Goal: Information Seeking & Learning: Check status

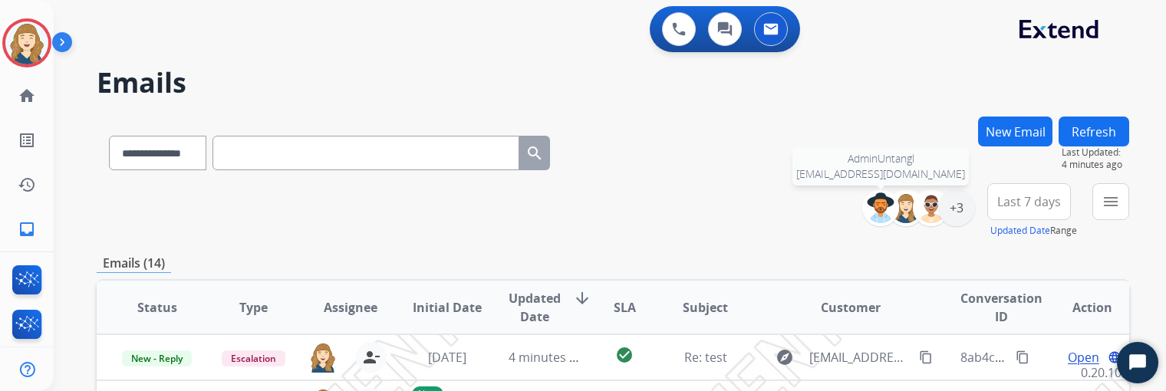
select select "**********"
click at [1101, 130] on button "Refresh" at bounding box center [1093, 132] width 71 height 30
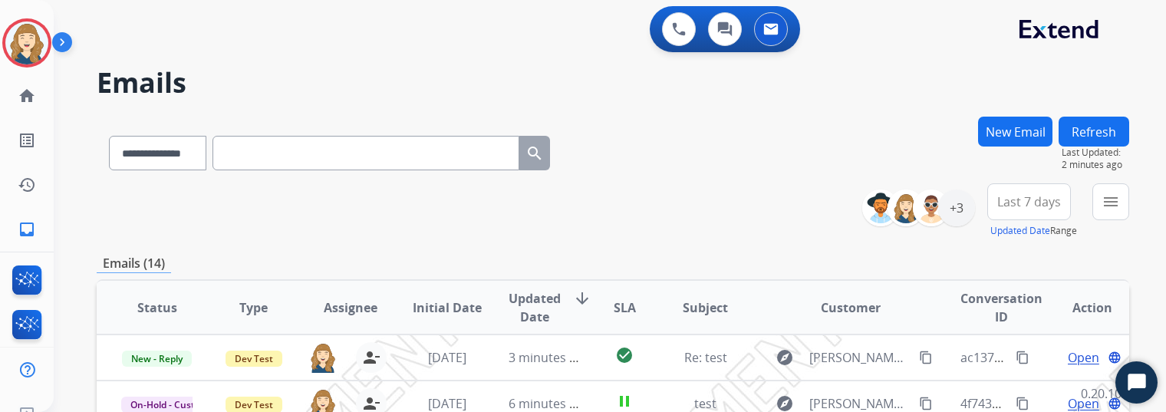
click at [1110, 129] on button "Refresh" at bounding box center [1093, 132] width 71 height 30
click at [291, 149] on input "text" at bounding box center [365, 153] width 307 height 35
paste input "**********"
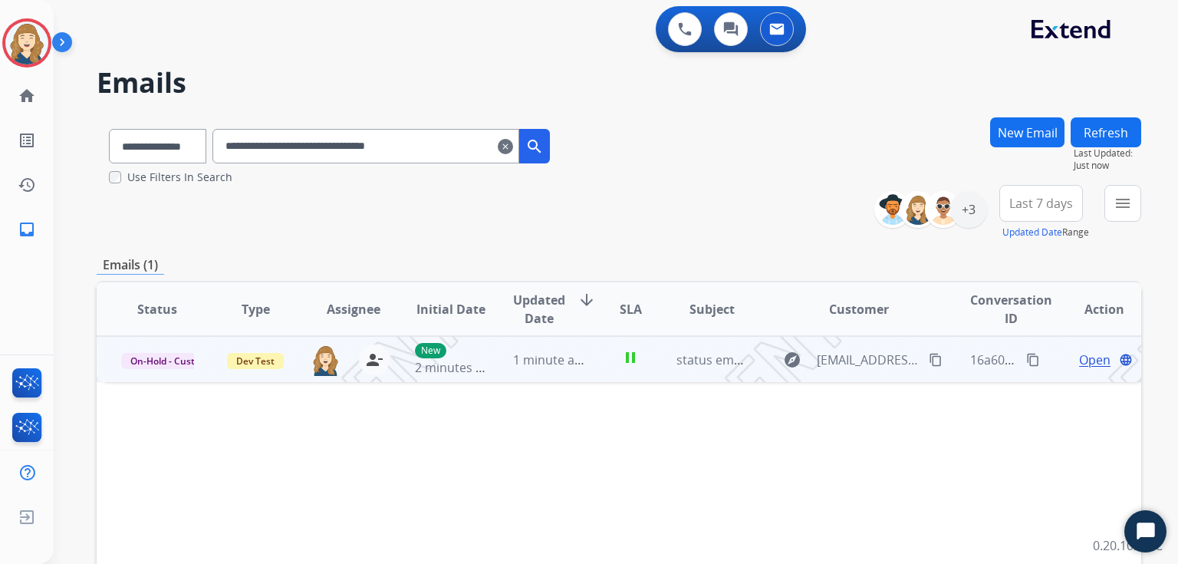
click at [1080, 365] on span "Open" at bounding box center [1094, 360] width 31 height 18
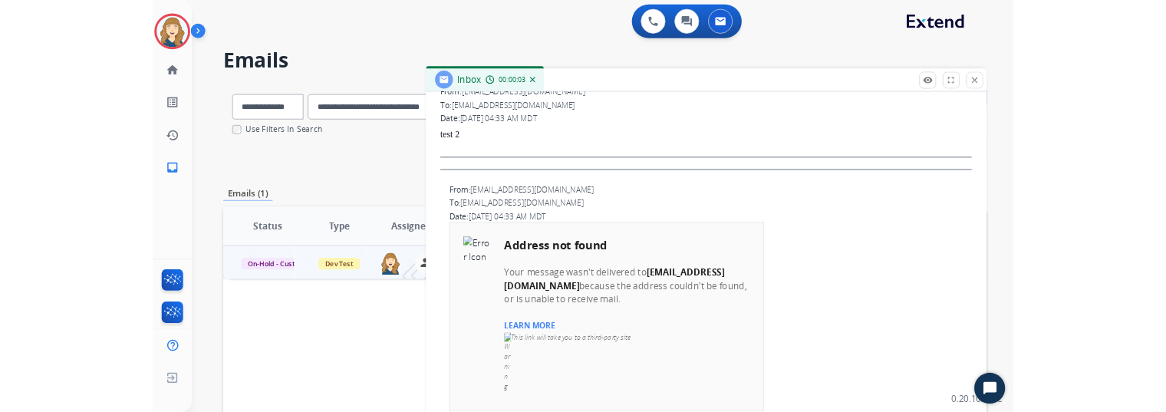
scroll to position [305, 0]
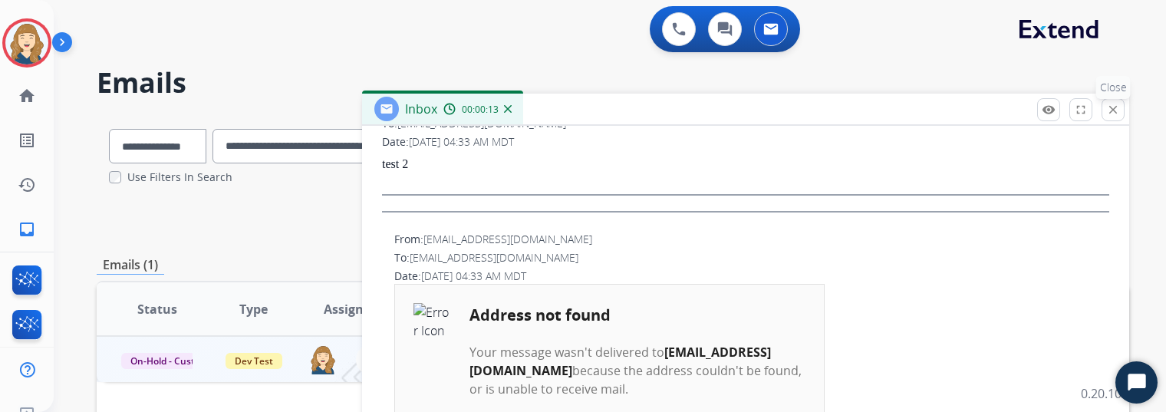
click at [1120, 112] on mat-icon "close" at bounding box center [1113, 110] width 14 height 14
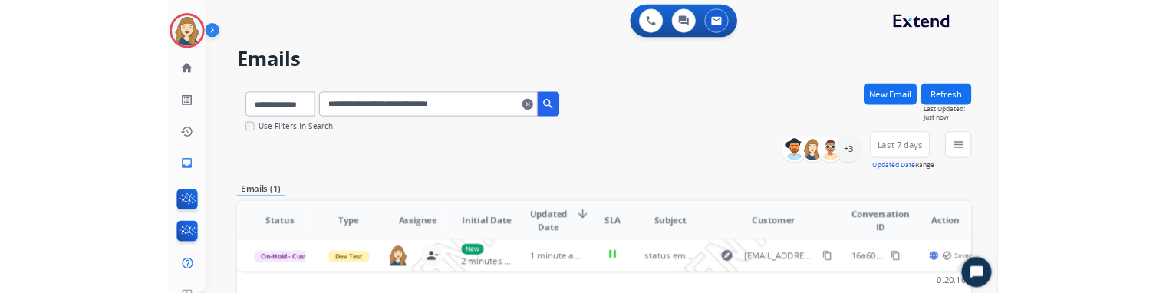
scroll to position [0, 12]
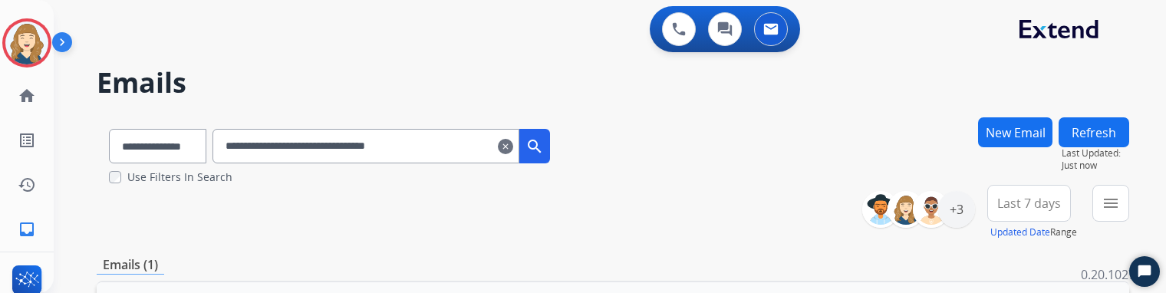
click at [1090, 130] on button "Refresh" at bounding box center [1093, 132] width 71 height 30
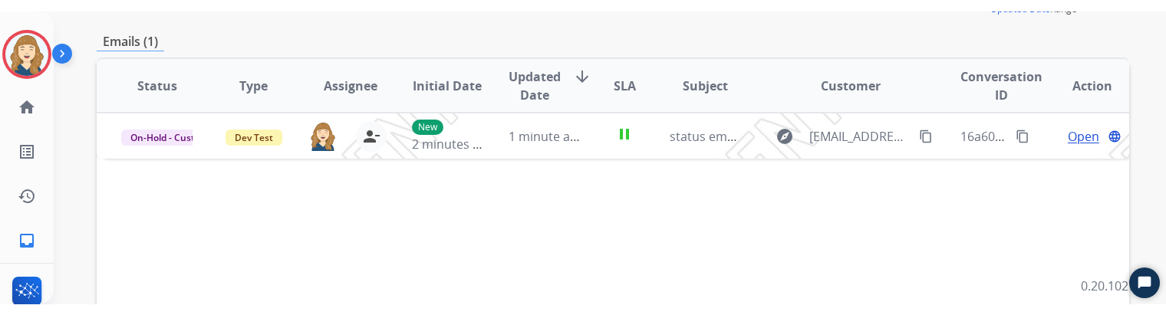
scroll to position [235, 0]
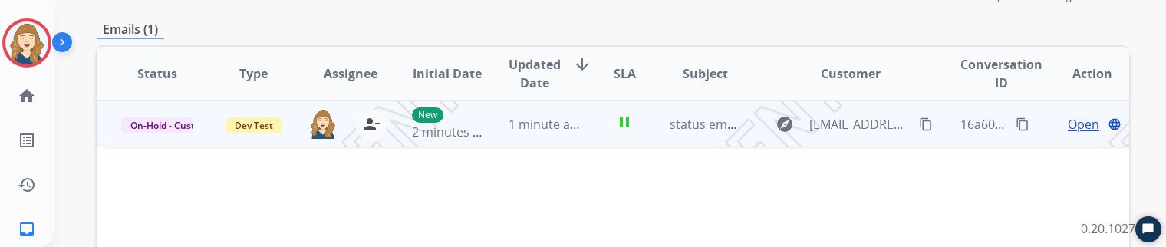
click at [1074, 120] on span "Open" at bounding box center [1083, 124] width 31 height 18
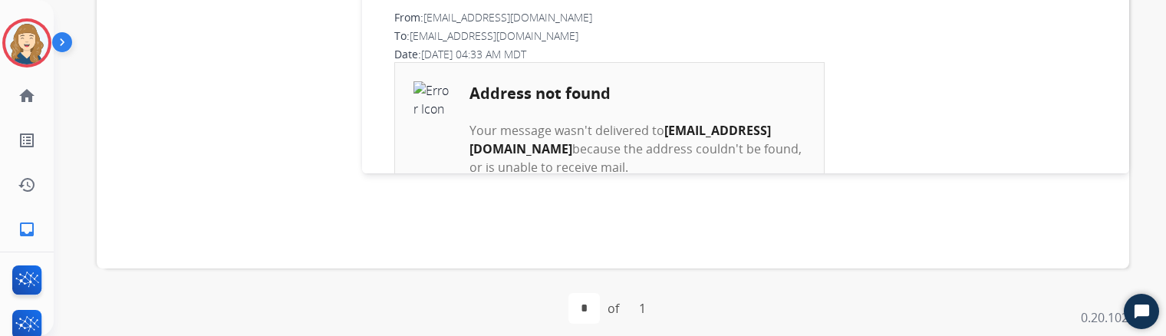
scroll to position [0, 0]
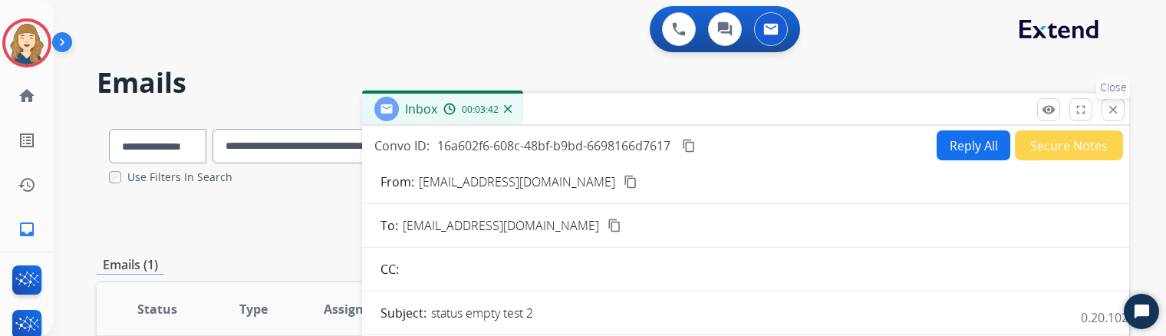
click at [1118, 107] on mat-icon "close" at bounding box center [1113, 110] width 14 height 14
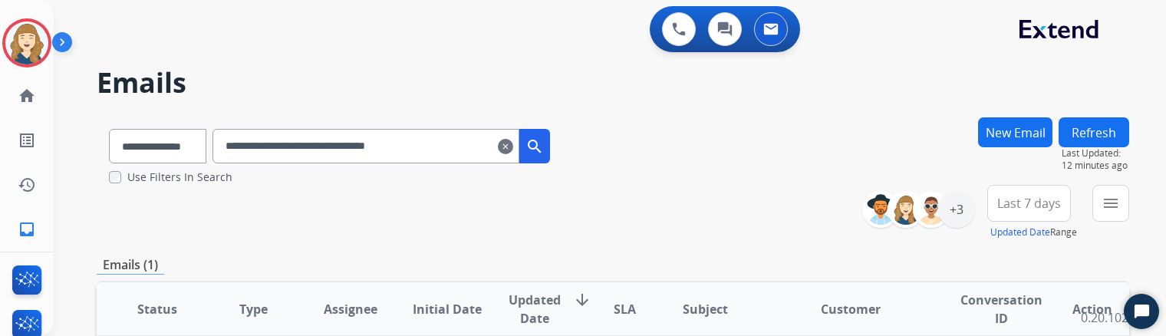
click at [384, 147] on input "**********" at bounding box center [365, 146] width 307 height 35
paste input "text"
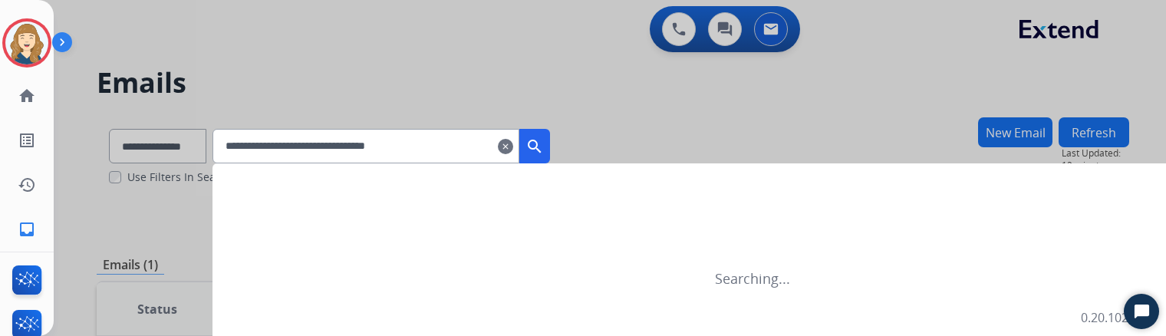
type input "**********"
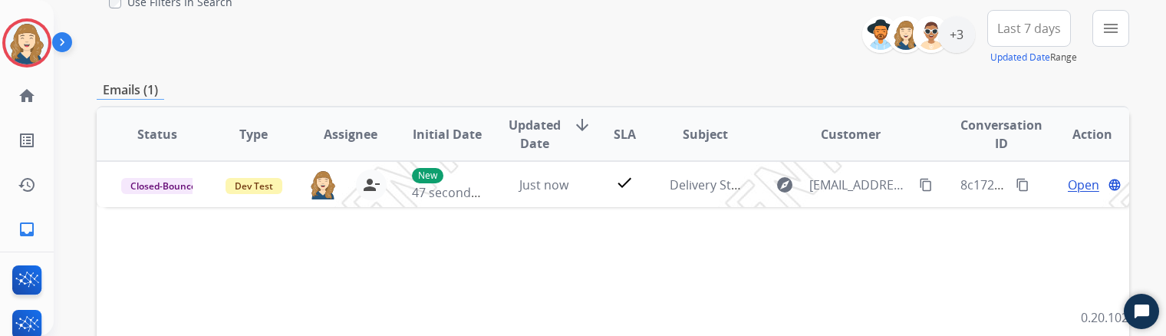
scroll to position [209, 0]
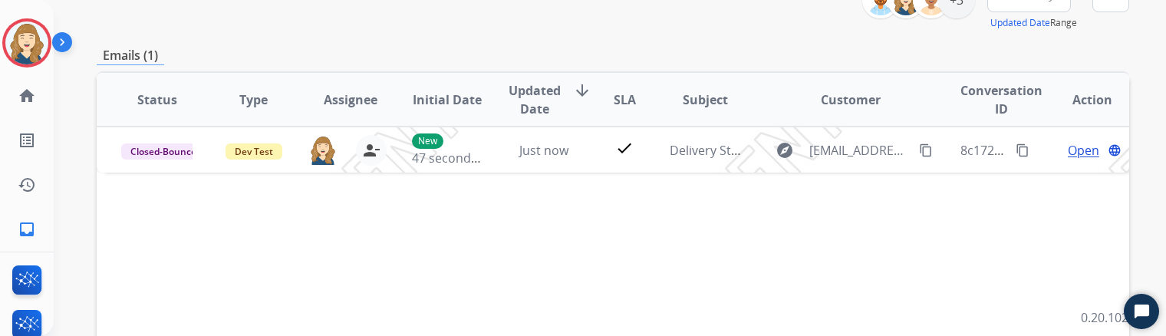
click at [447, 178] on div "Status Type Assignee Initial Date Updated Date arrow_downward SLA Subject Custo…" at bounding box center [613, 328] width 1032 height 514
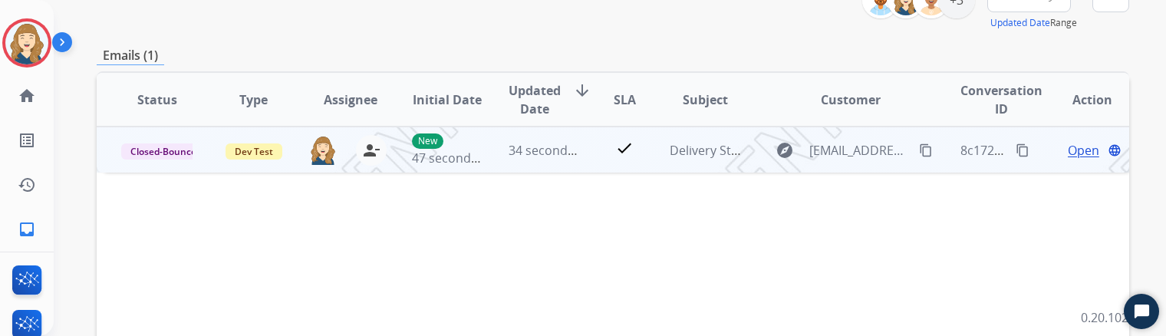
click at [1076, 151] on span "Open" at bounding box center [1083, 150] width 31 height 18
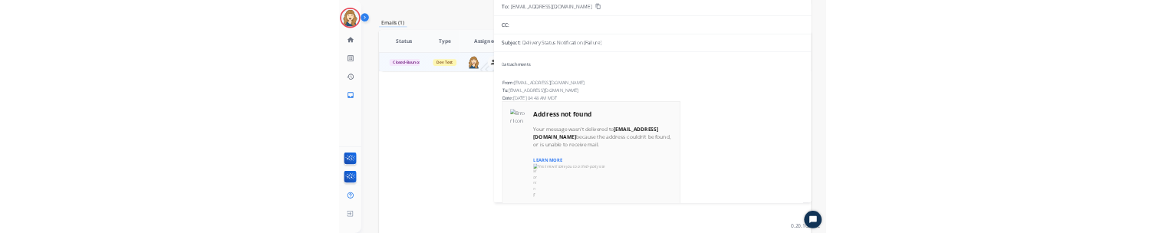
scroll to position [0, 0]
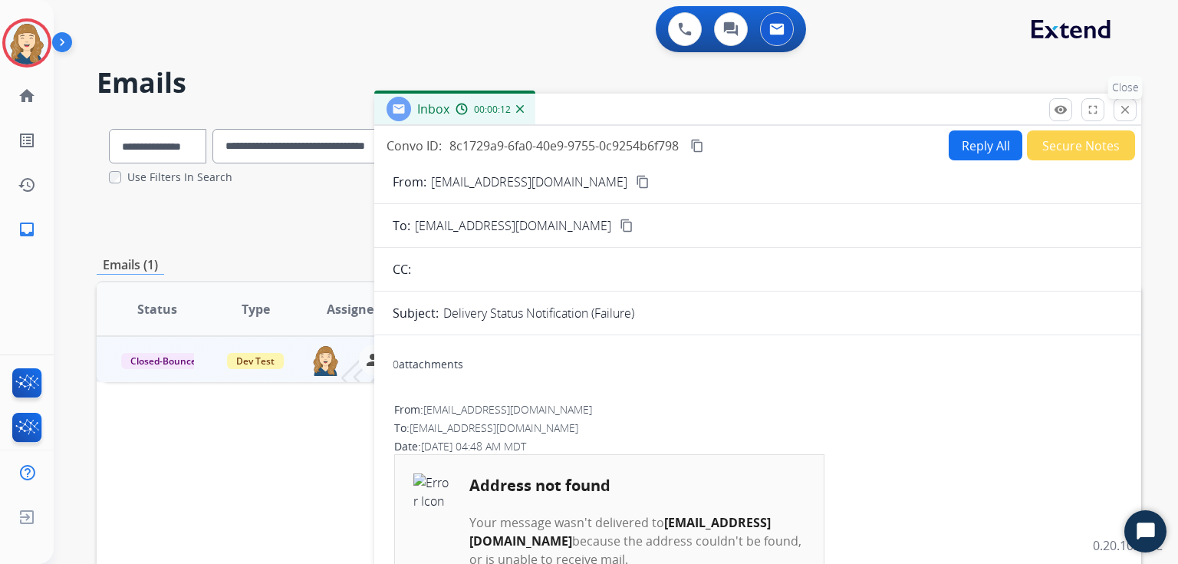
click at [1124, 120] on button "close Close" at bounding box center [1125, 109] width 23 height 23
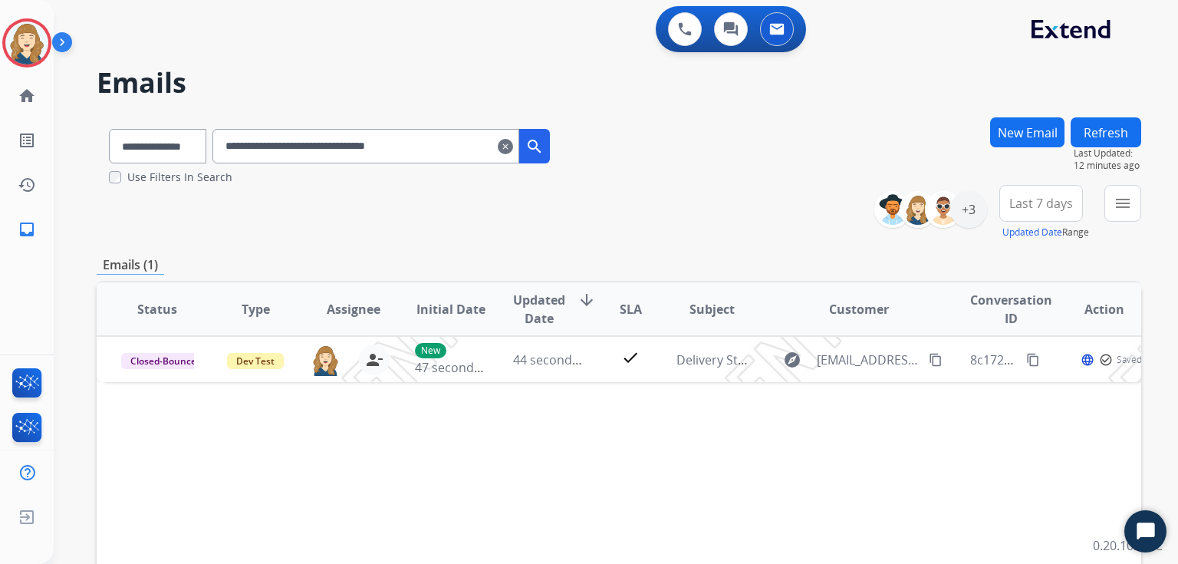
click at [838, 149] on div "**********" at bounding box center [619, 151] width 1045 height 68
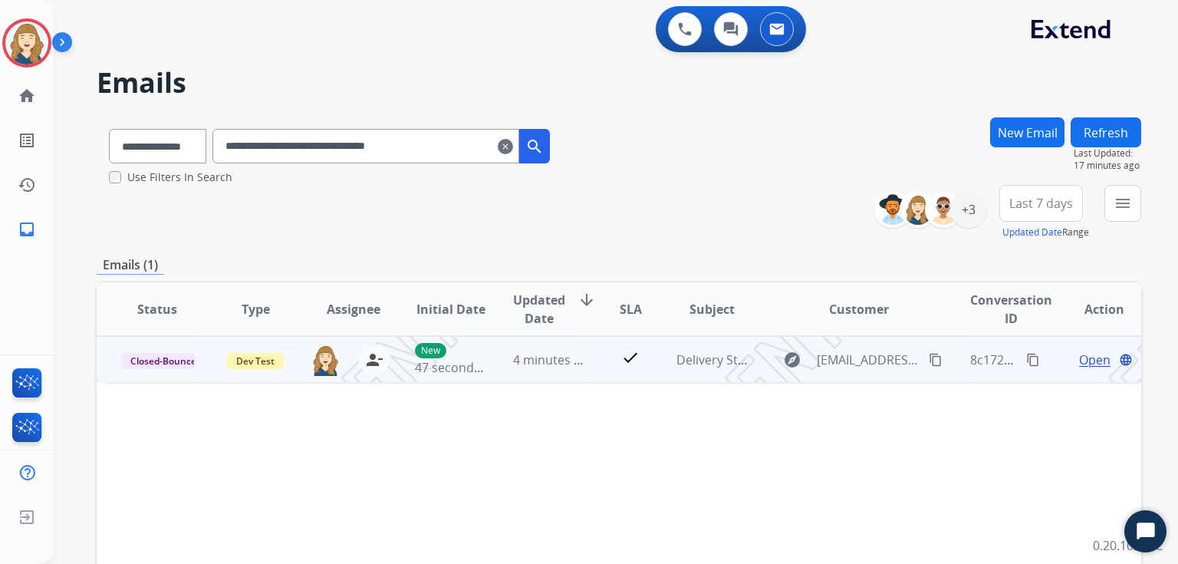
click at [1095, 362] on span "Open" at bounding box center [1094, 360] width 31 height 18
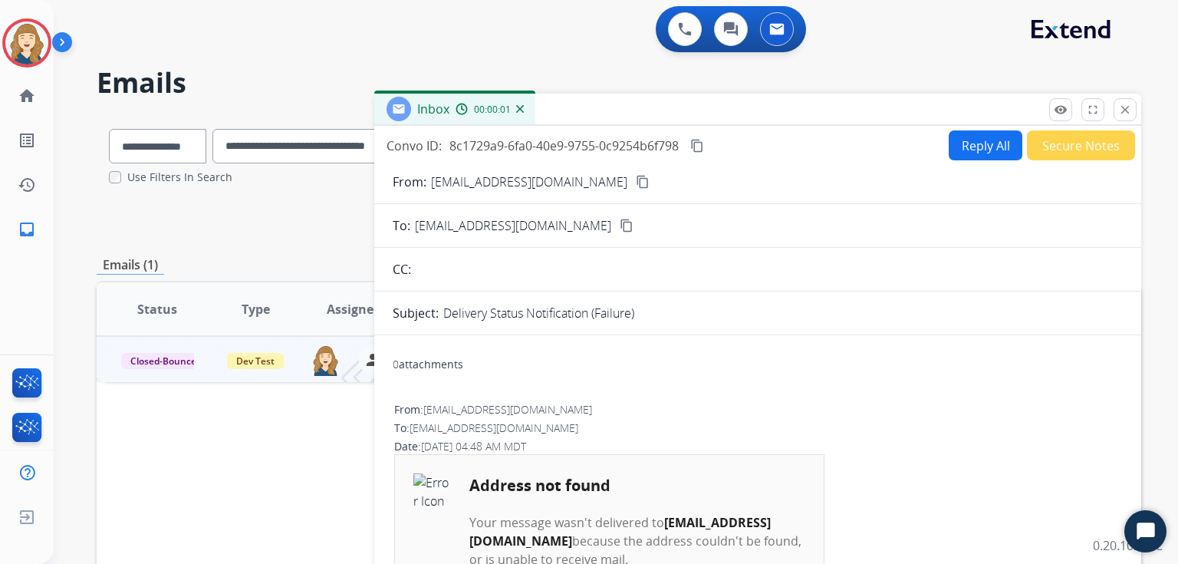
click at [961, 145] on button "Reply All" at bounding box center [986, 145] width 74 height 30
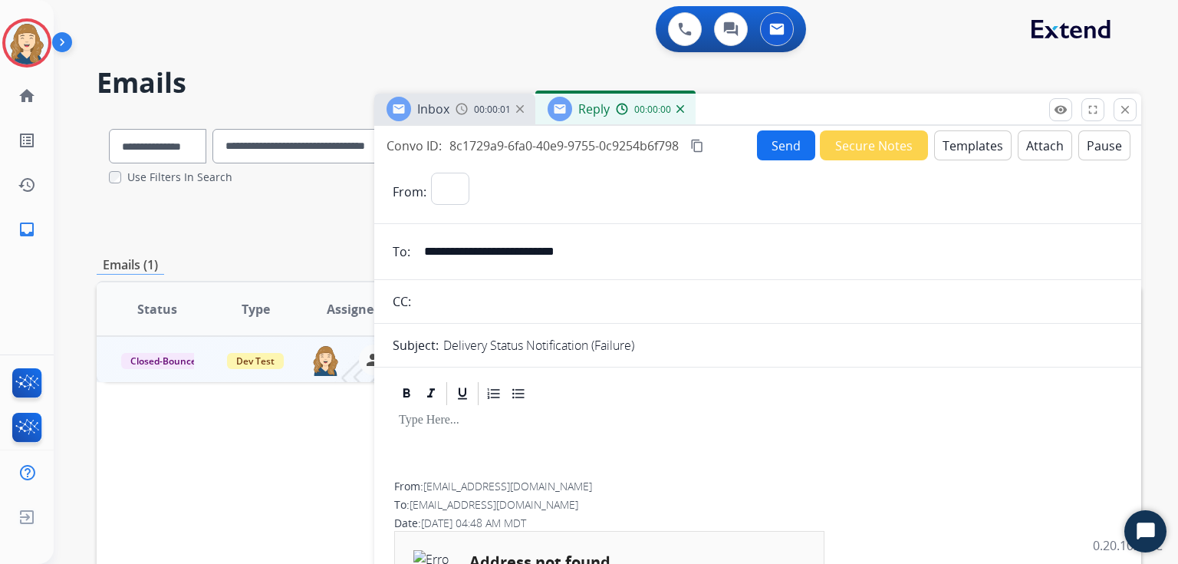
select select "**********"
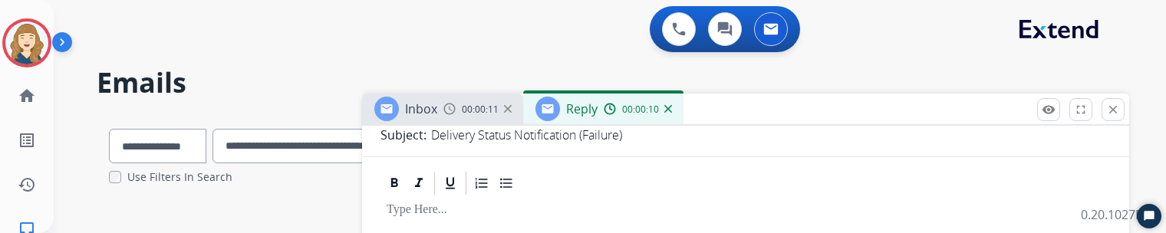
scroll to position [213, 0]
click at [542, 216] on div at bounding box center [745, 228] width 730 height 69
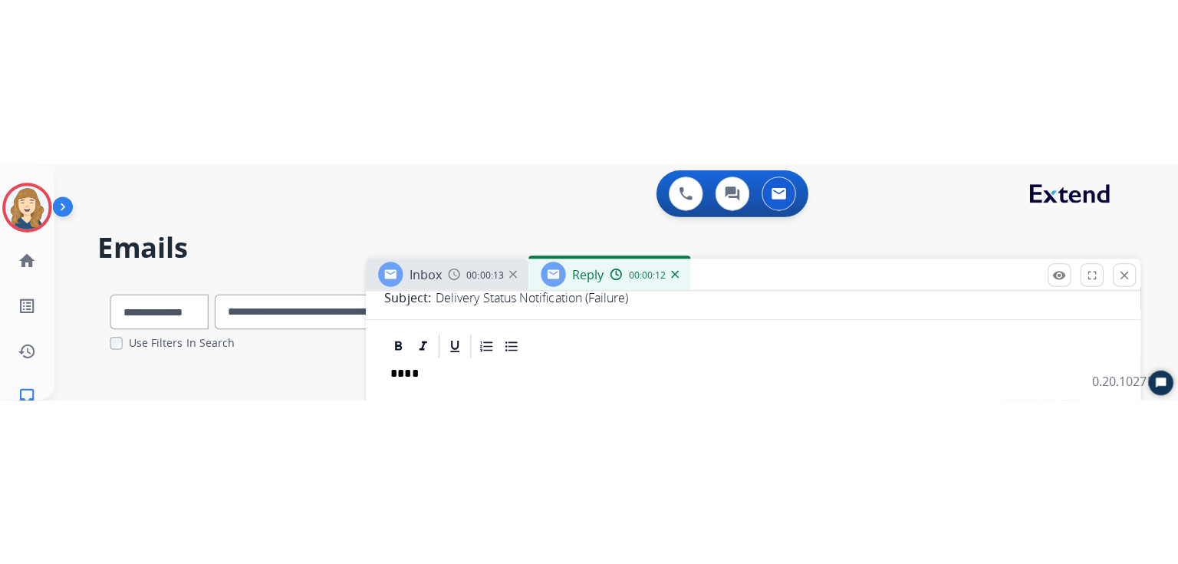
scroll to position [0, 0]
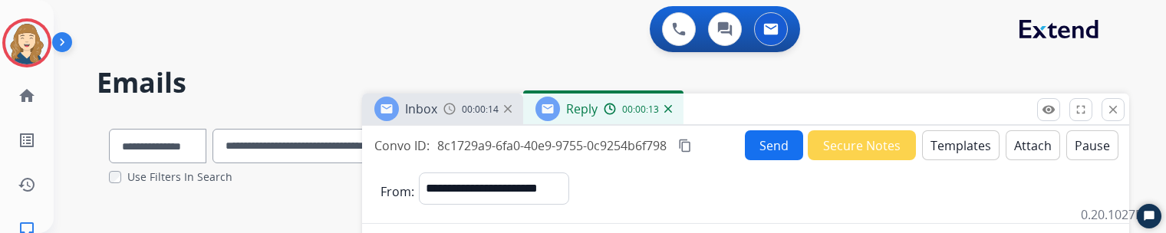
click at [774, 150] on button "Send" at bounding box center [774, 145] width 58 height 30
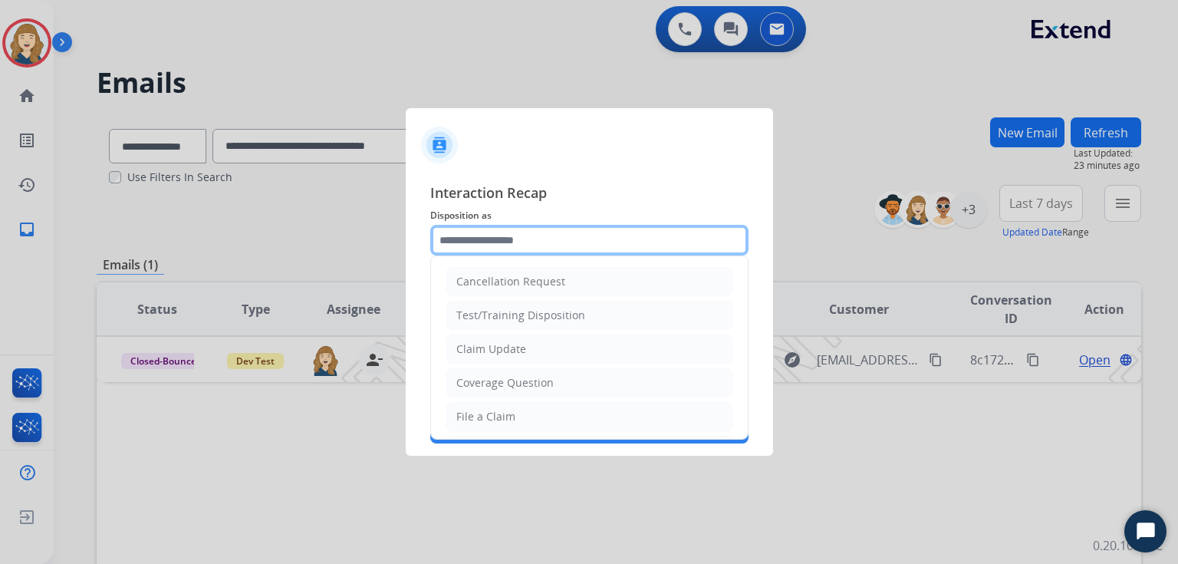
click at [512, 241] on input "text" at bounding box center [589, 240] width 318 height 31
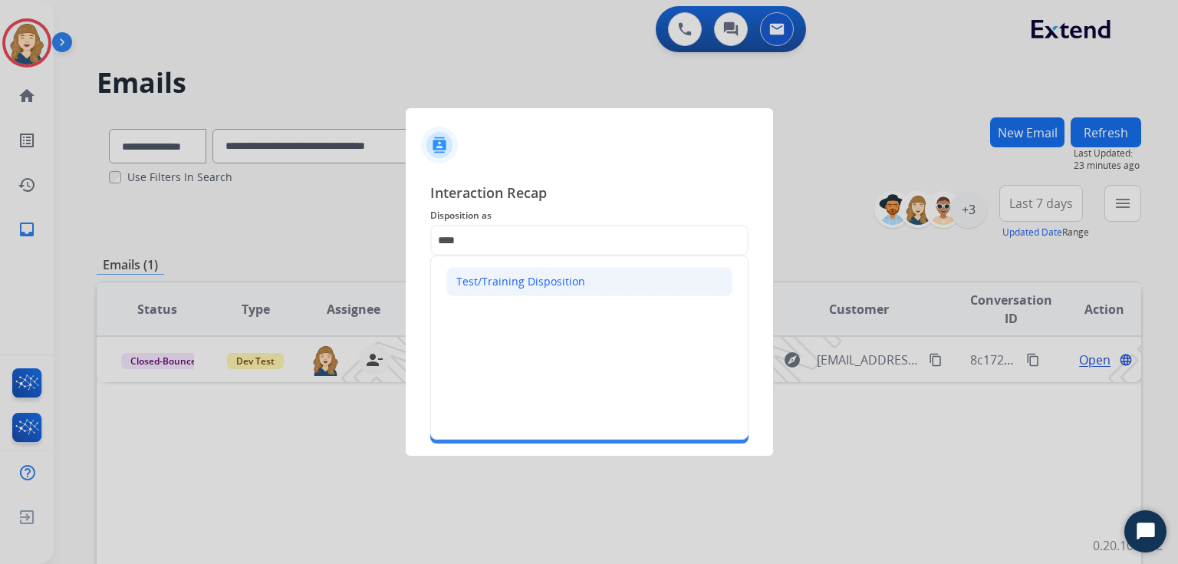
click at [515, 280] on div "Test/Training Disposition" at bounding box center [520, 281] width 129 height 15
type input "**********"
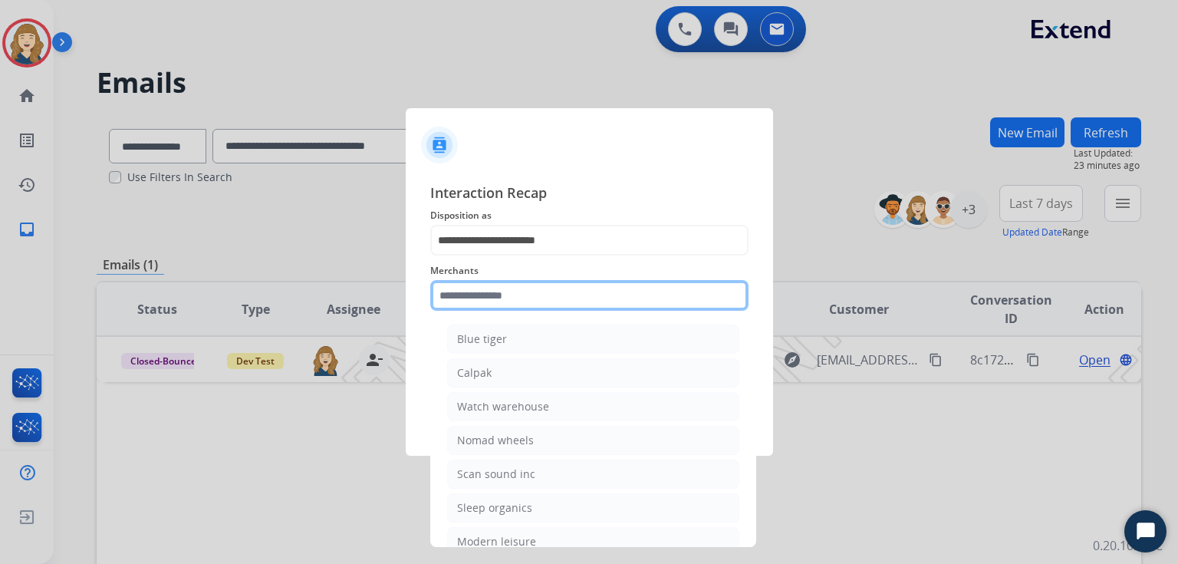
click at [512, 289] on input "text" at bounding box center [589, 295] width 318 height 31
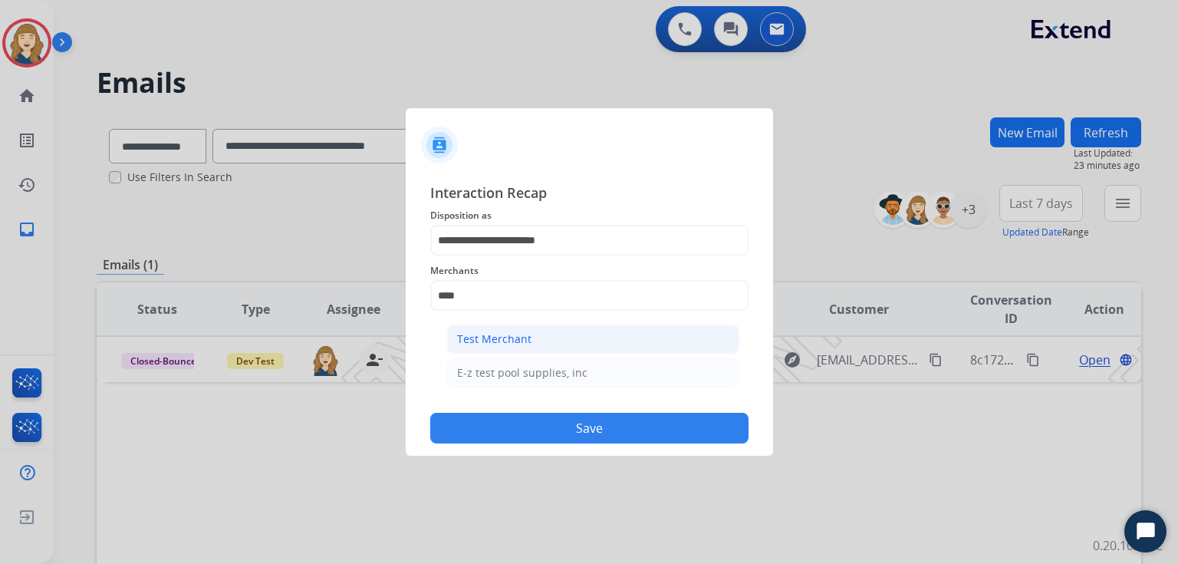
click at [512, 344] on div "Test Merchant" at bounding box center [494, 338] width 74 height 15
type input "**********"
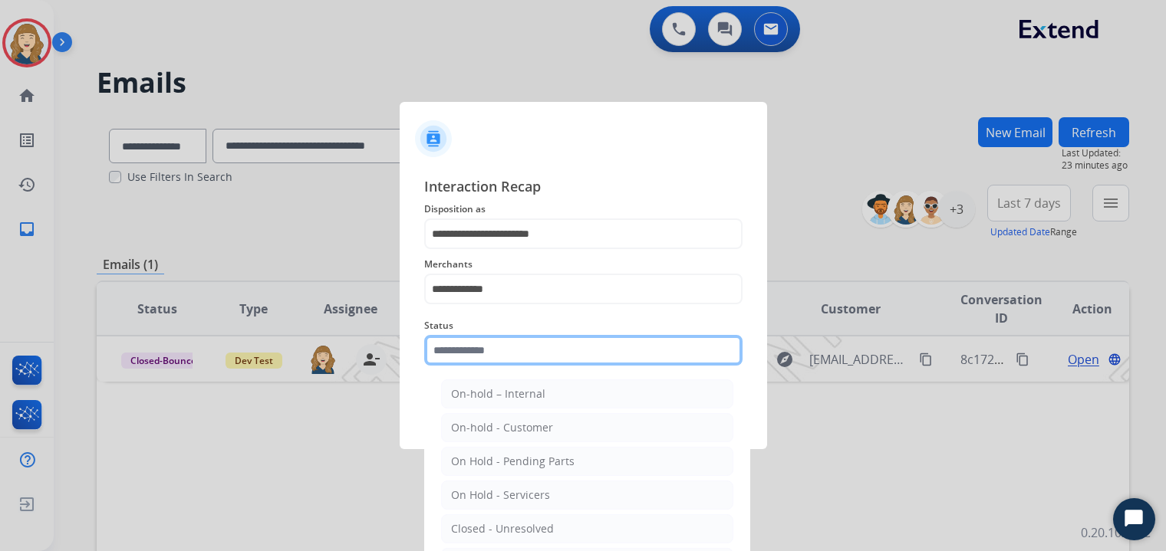
click at [512, 360] on input "text" at bounding box center [583, 350] width 318 height 31
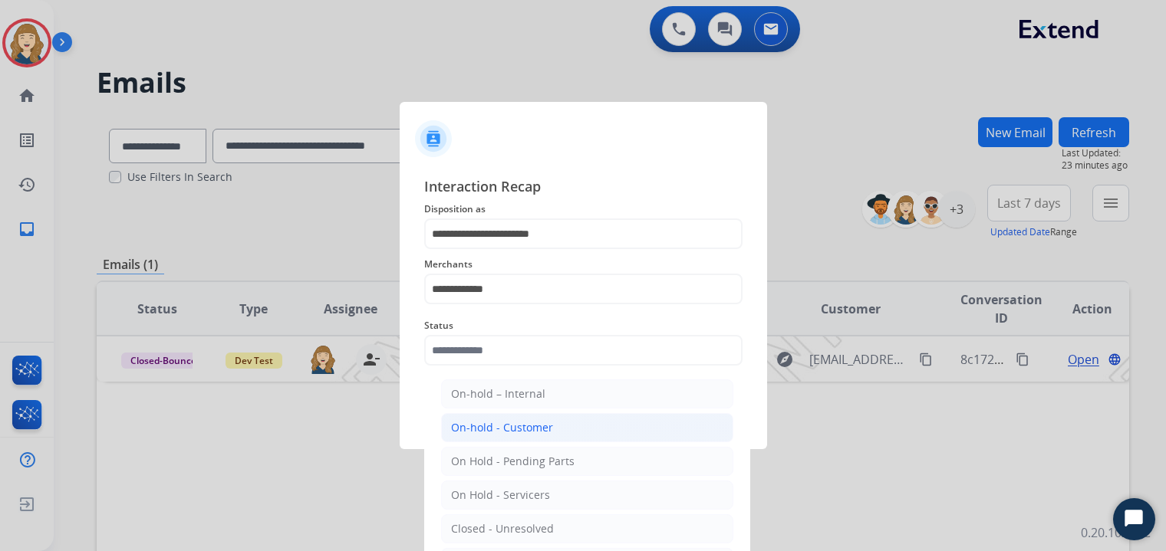
click at [510, 390] on div "On-hold - Customer" at bounding box center [502, 427] width 102 height 15
type input "**********"
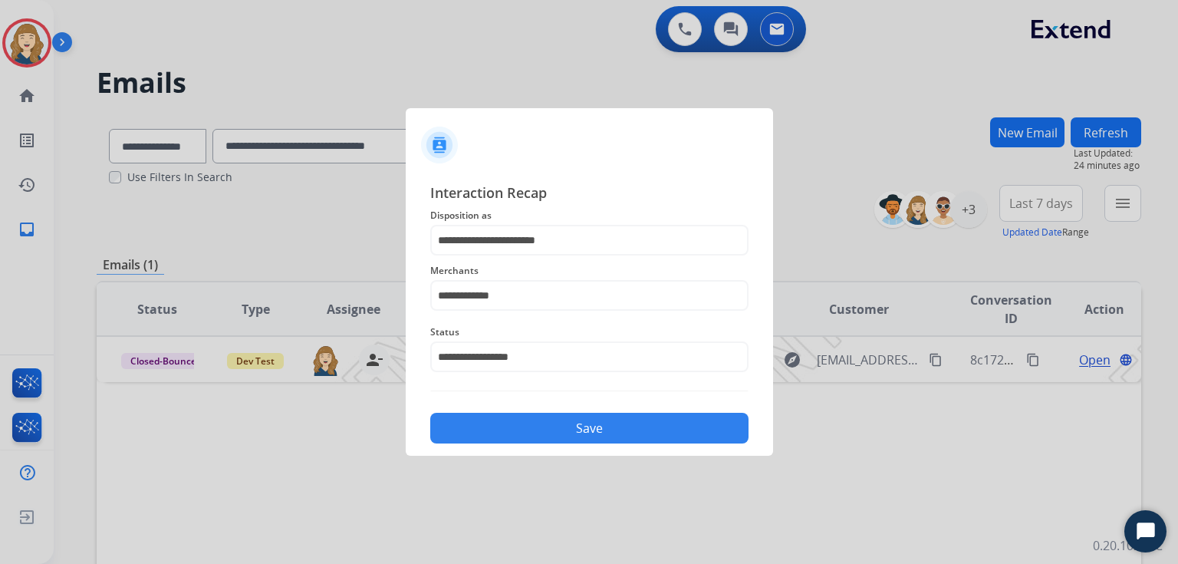
click at [670, 390] on button "Save" at bounding box center [589, 428] width 318 height 31
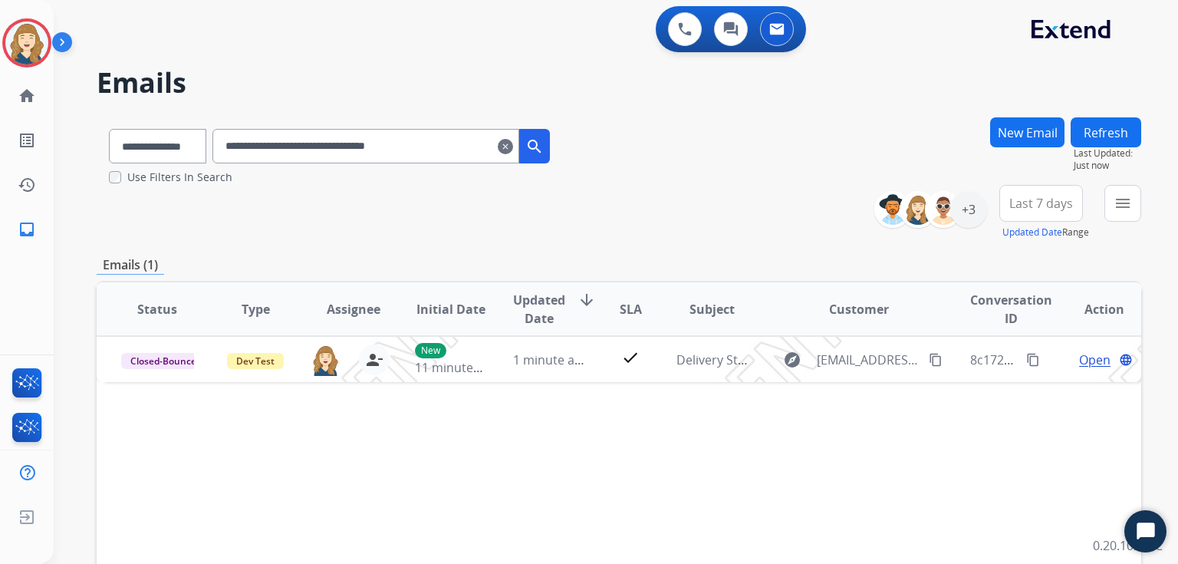
click at [513, 146] on mat-icon "clear" at bounding box center [505, 146] width 15 height 18
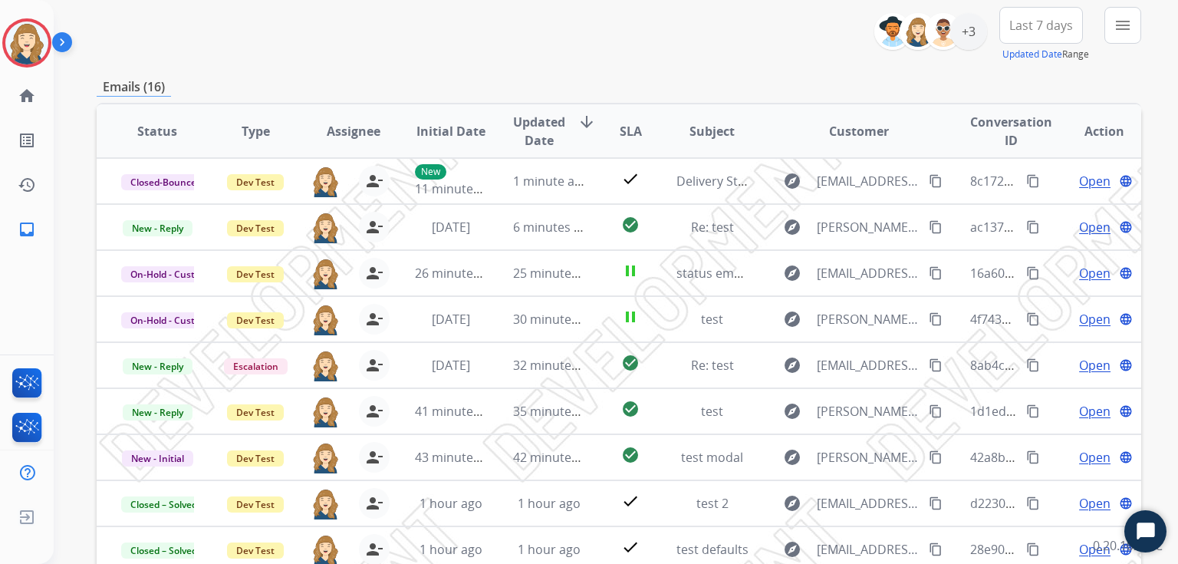
scroll to position [178, 0]
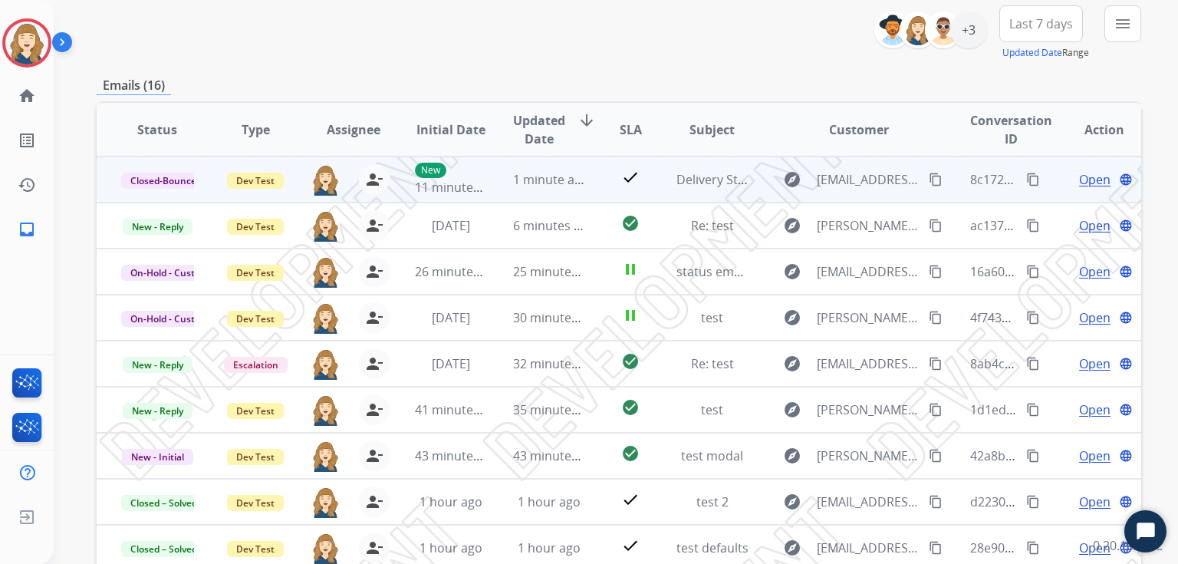
click at [1079, 179] on span "Open" at bounding box center [1094, 179] width 31 height 18
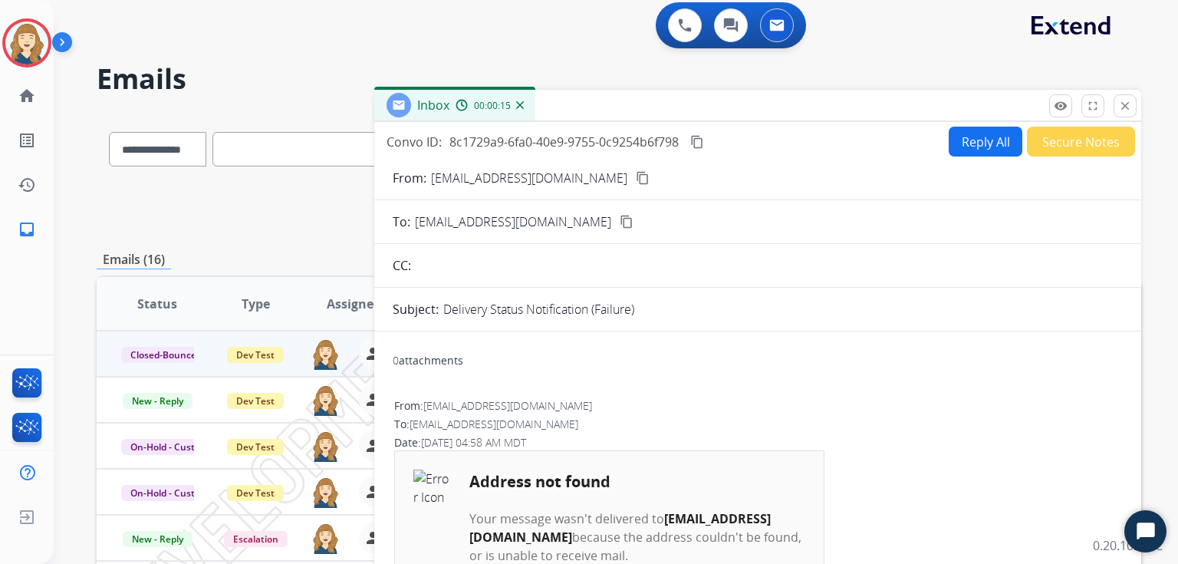
scroll to position [0, 0]
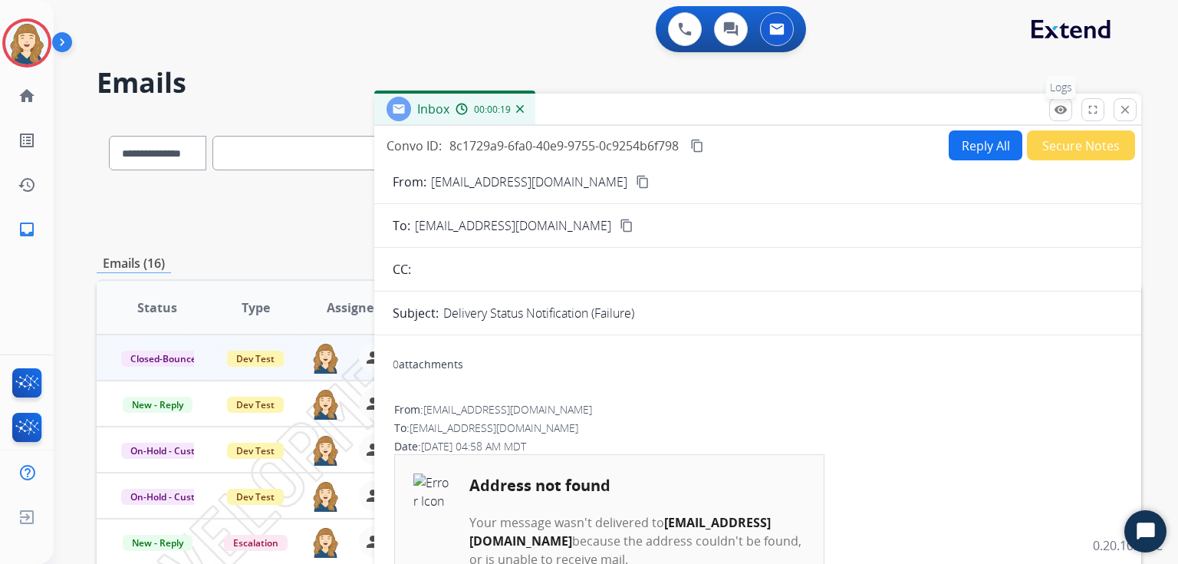
click at [1064, 114] on mat-icon "remove_red_eye" at bounding box center [1061, 110] width 14 height 14
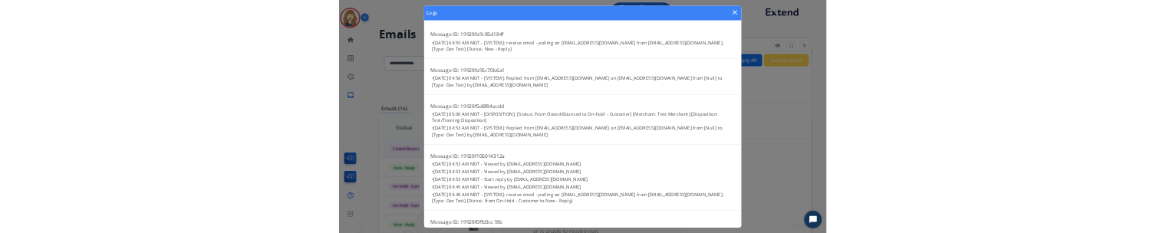
scroll to position [44, 0]
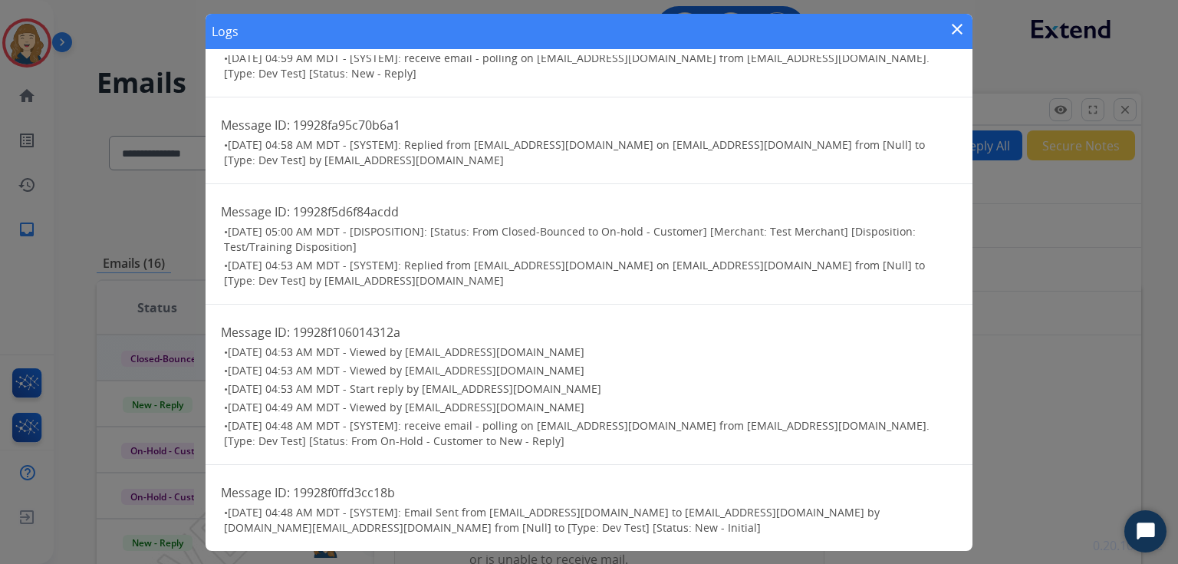
click at [954, 28] on mat-icon "close" at bounding box center [957, 29] width 18 height 18
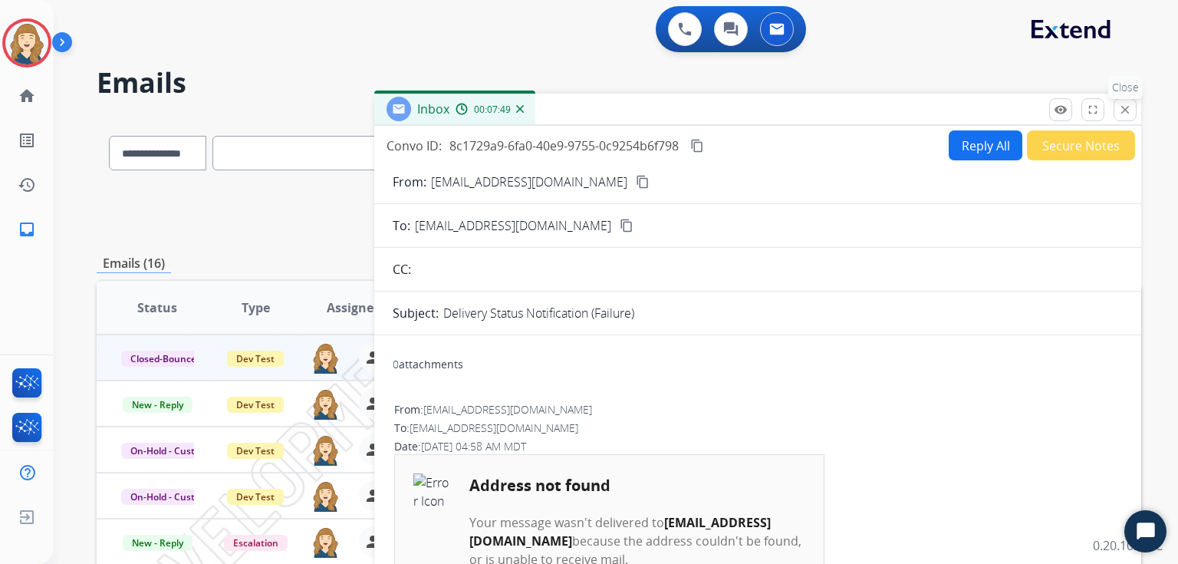
click at [1127, 107] on mat-icon "close" at bounding box center [1125, 110] width 14 height 14
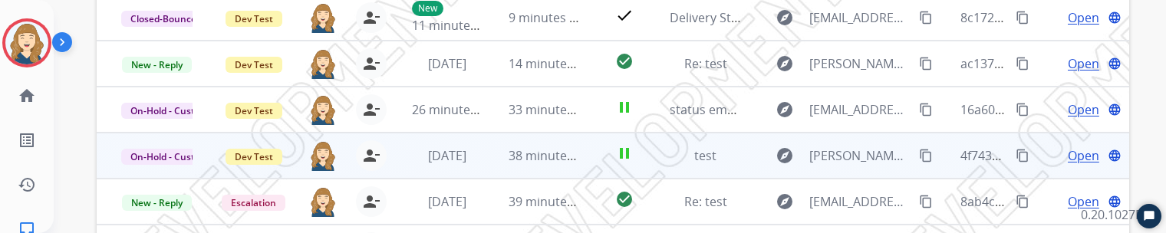
scroll to position [319, 0]
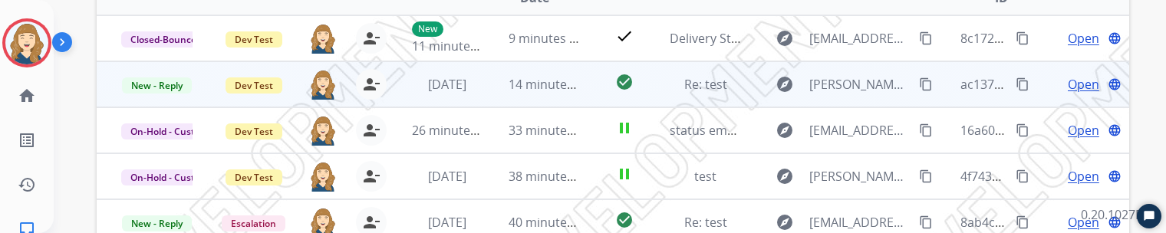
click at [1091, 87] on span "Open" at bounding box center [1083, 84] width 31 height 18
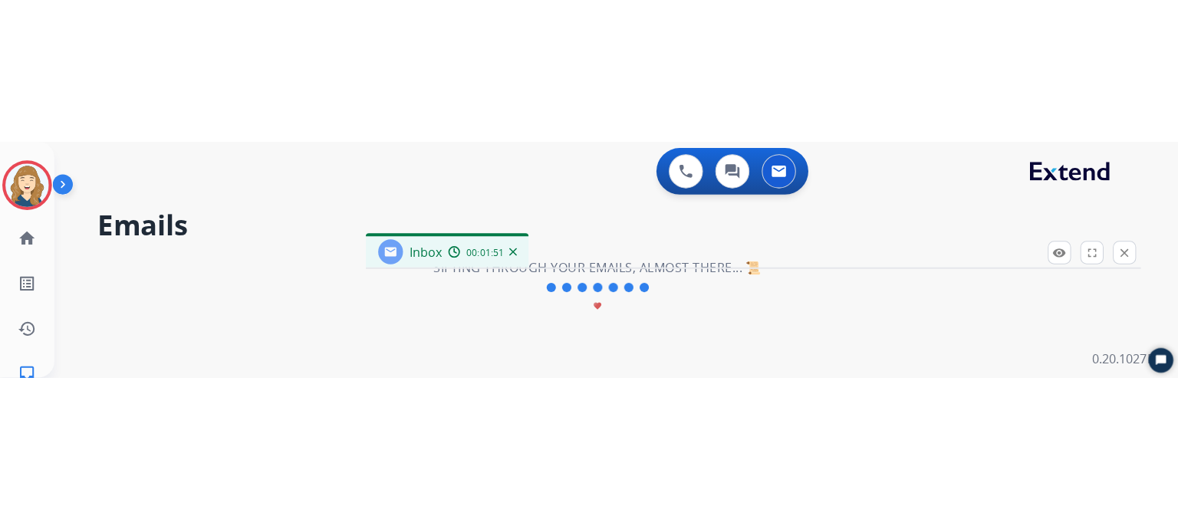
scroll to position [0, 0]
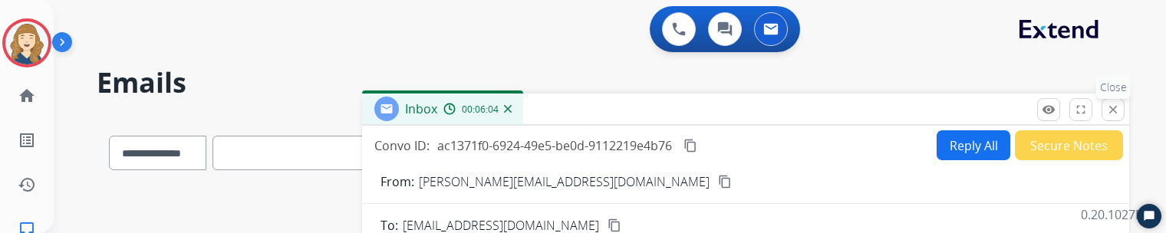
click at [1120, 110] on mat-icon "close" at bounding box center [1113, 110] width 14 height 14
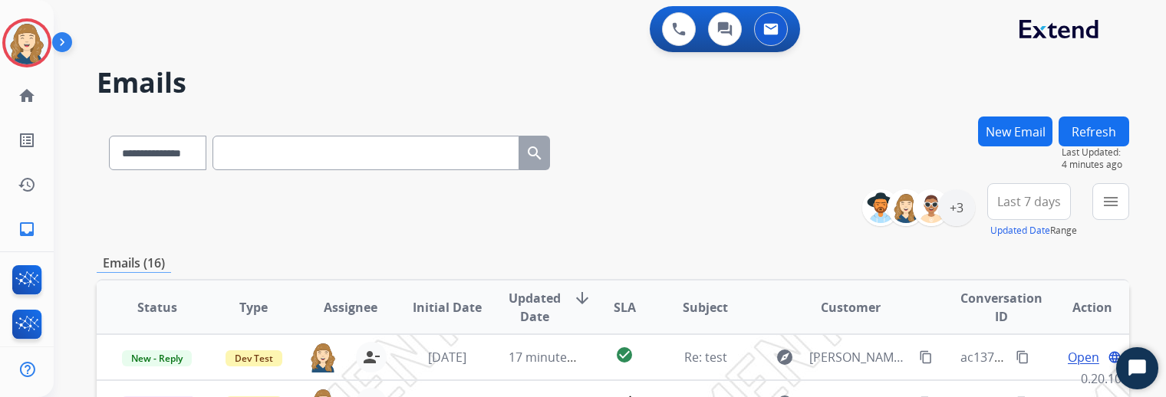
click at [1117, 123] on button "Refresh" at bounding box center [1093, 132] width 71 height 30
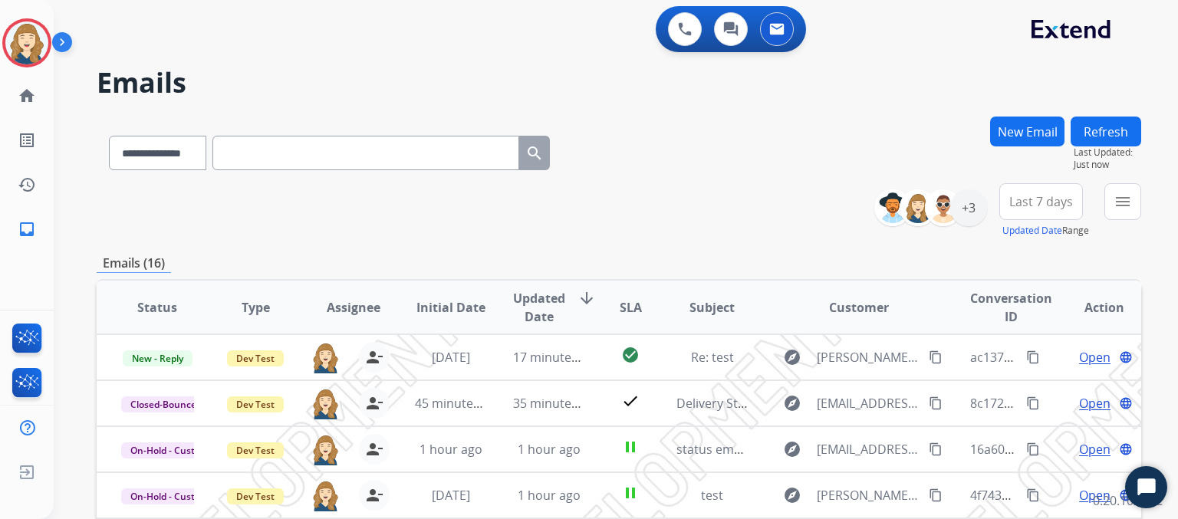
scroll to position [353, 0]
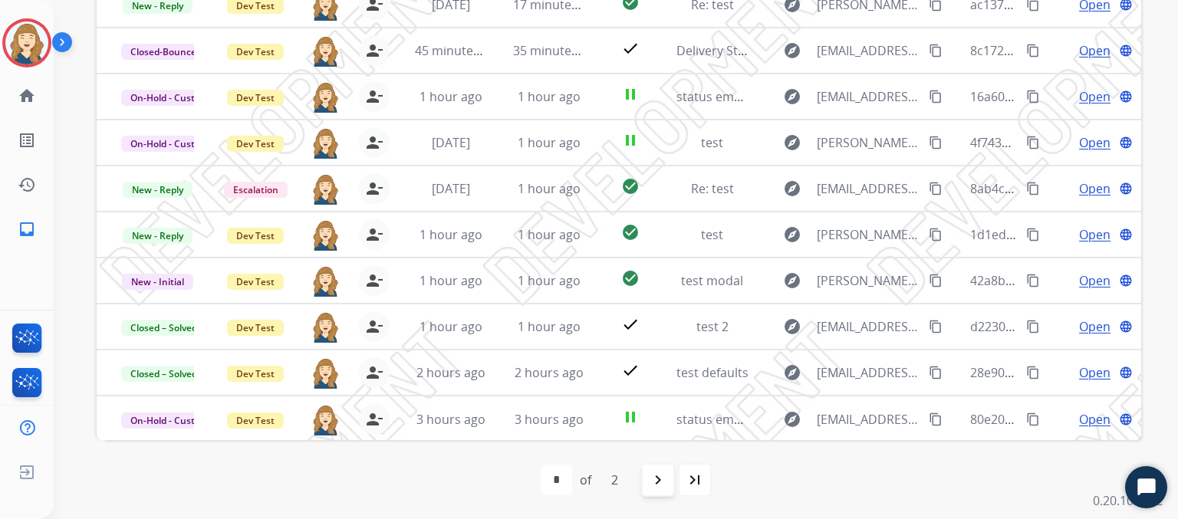
click at [658, 390] on mat-icon "navigate_next" at bounding box center [658, 480] width 18 height 18
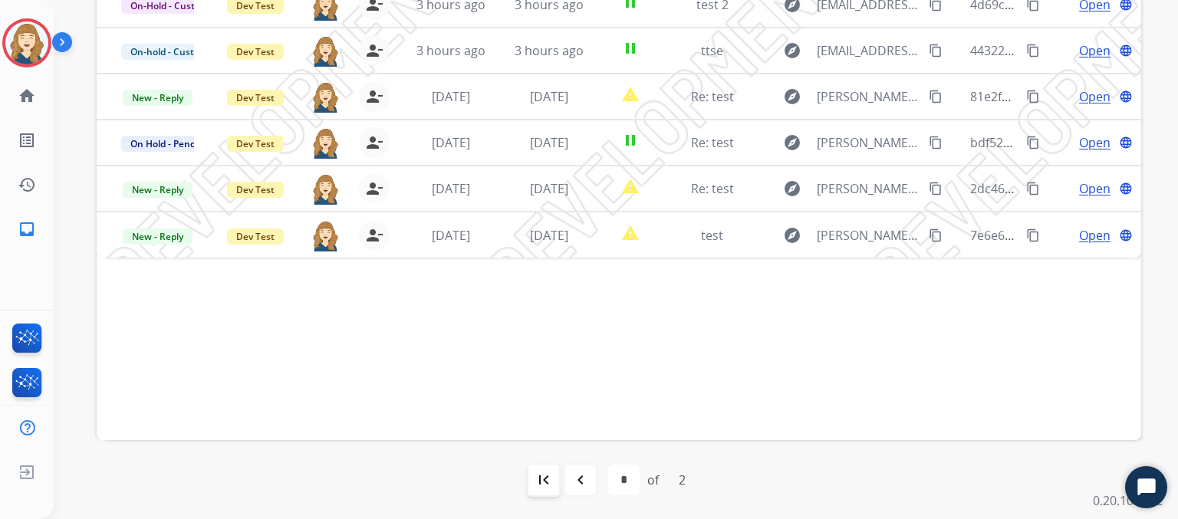
click at [545, 390] on mat-icon "first_page" at bounding box center [544, 480] width 18 height 18
select select "*"
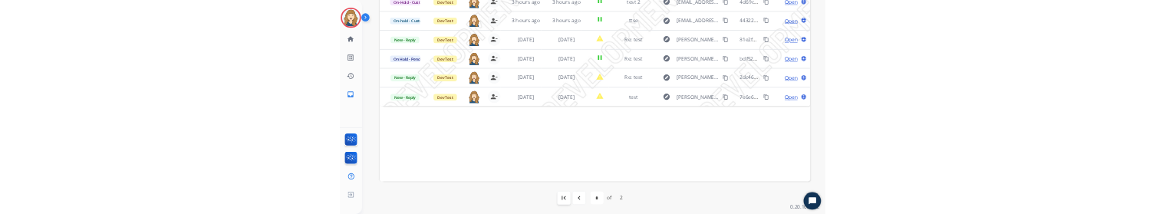
scroll to position [0, 0]
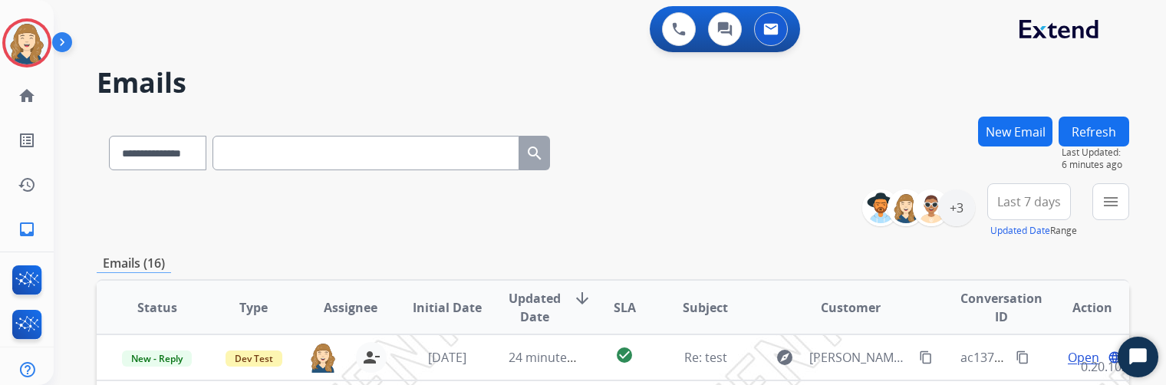
click at [1099, 139] on button "Refresh" at bounding box center [1093, 132] width 71 height 30
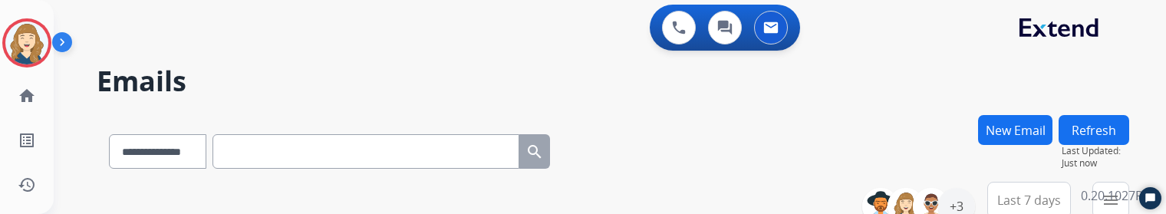
scroll to position [123, 0]
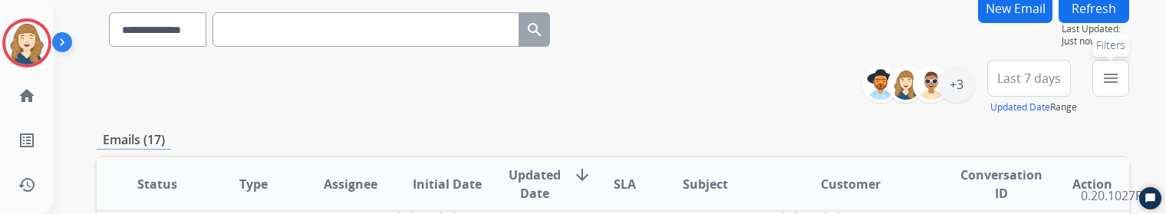
click at [1111, 85] on button "menu Filters" at bounding box center [1110, 78] width 37 height 37
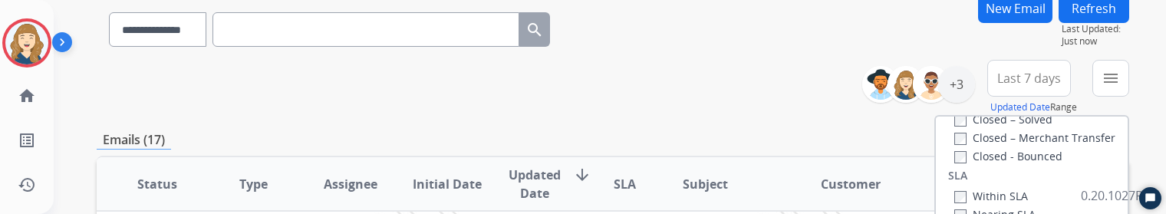
scroll to position [407, 0]
click at [1004, 153] on label "Closed - Bounced" at bounding box center [1008, 154] width 108 height 15
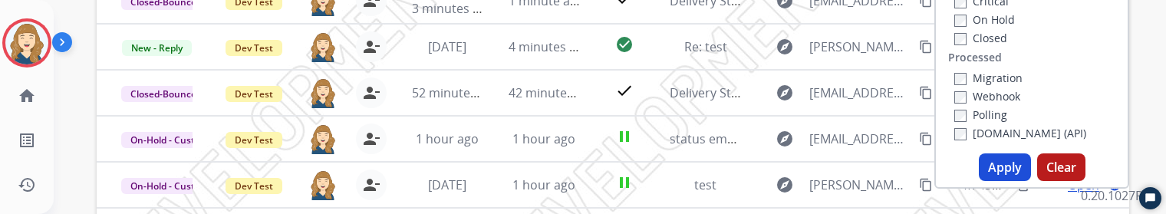
scroll to position [384, 0]
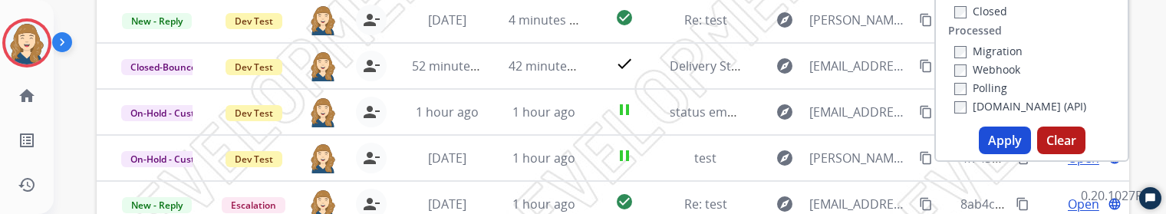
click at [1011, 143] on button "Apply" at bounding box center [1005, 141] width 52 height 28
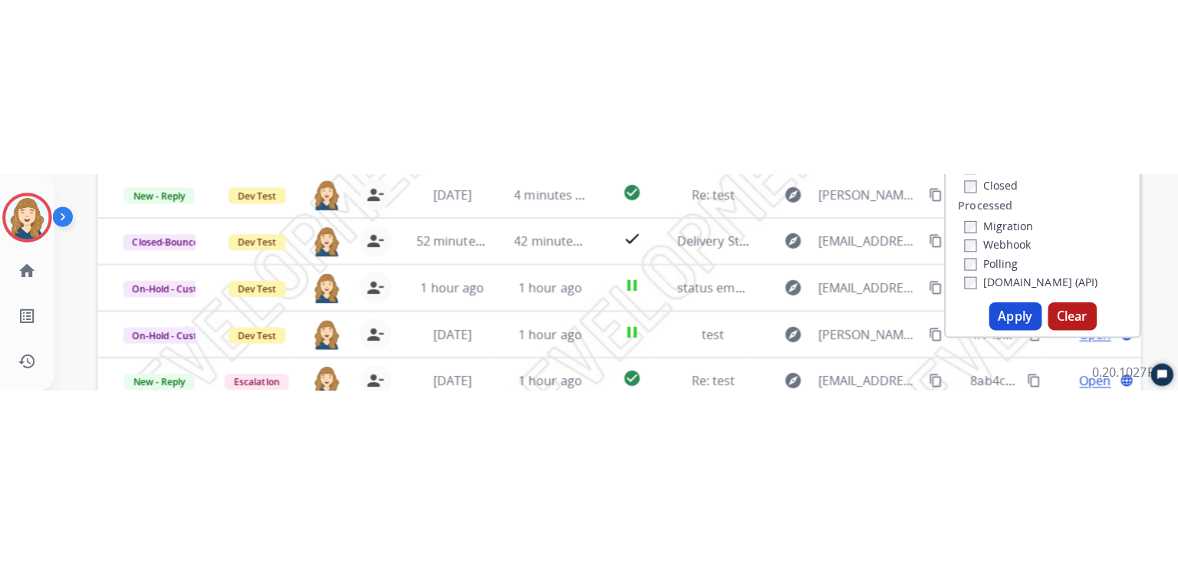
scroll to position [0, 0]
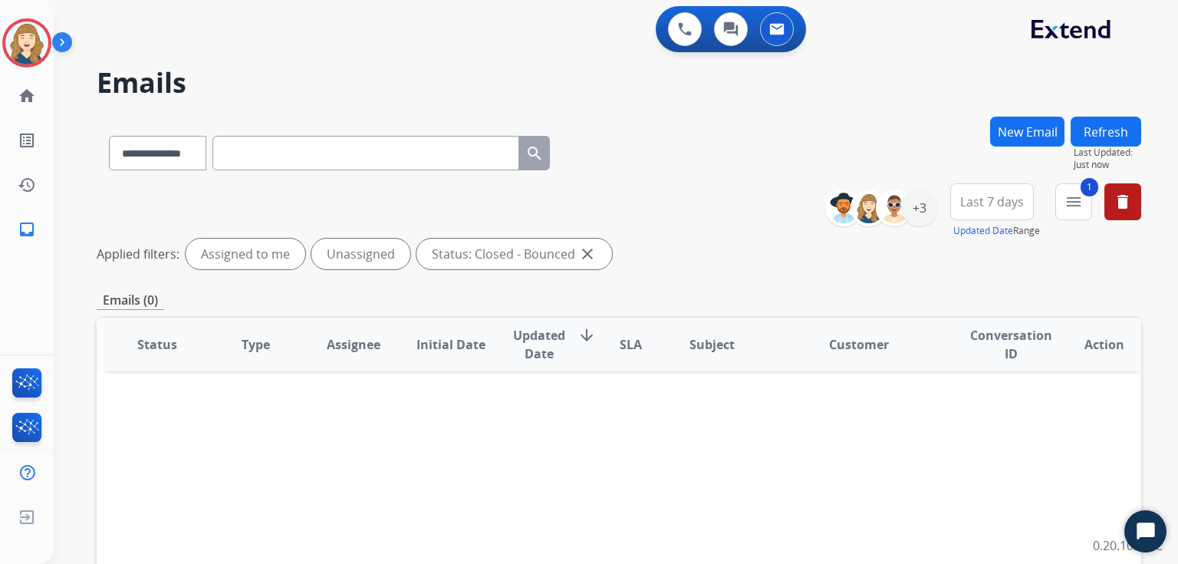
click at [585, 252] on mat-icon "close" at bounding box center [587, 254] width 18 height 18
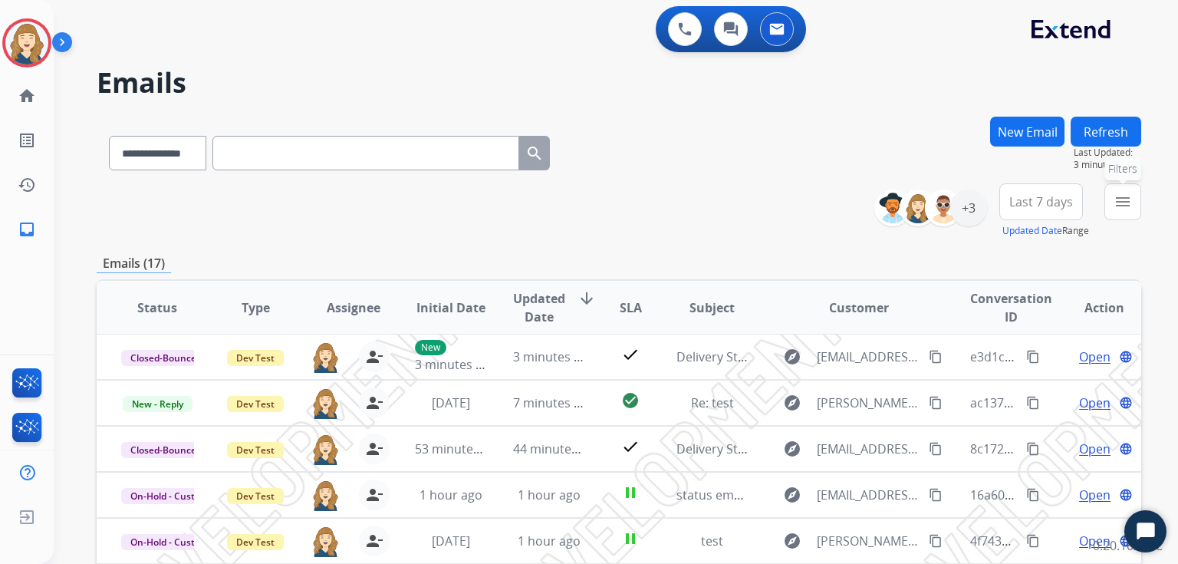
click at [1123, 202] on mat-icon "menu" at bounding box center [1123, 202] width 18 height 18
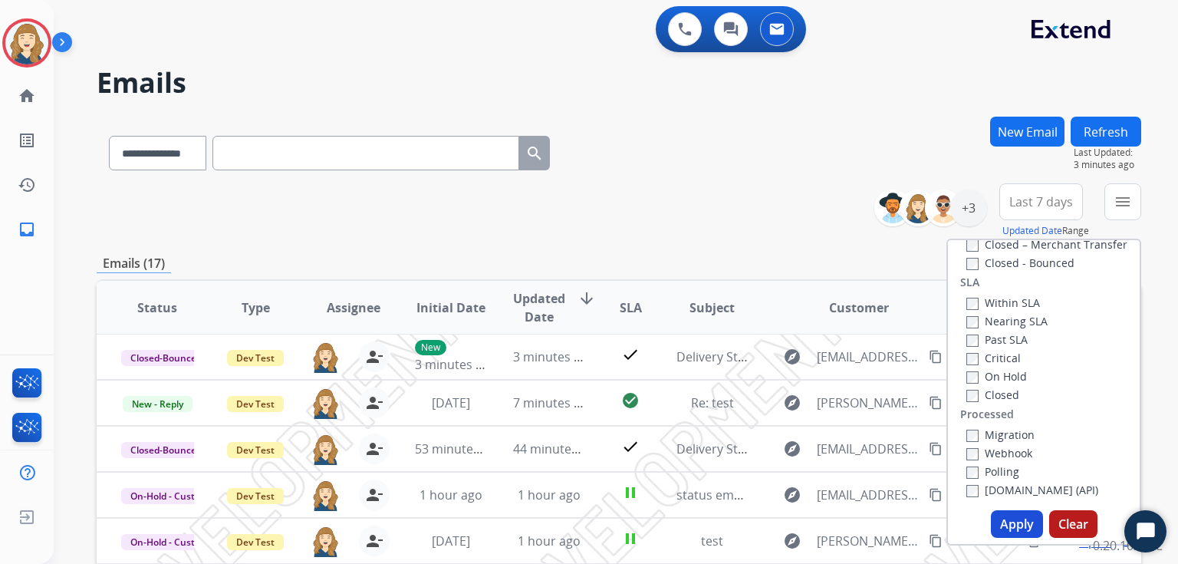
click at [1007, 266] on label "Closed - Bounced" at bounding box center [1020, 262] width 108 height 15
click at [1000, 390] on button "Apply" at bounding box center [1017, 524] width 52 height 28
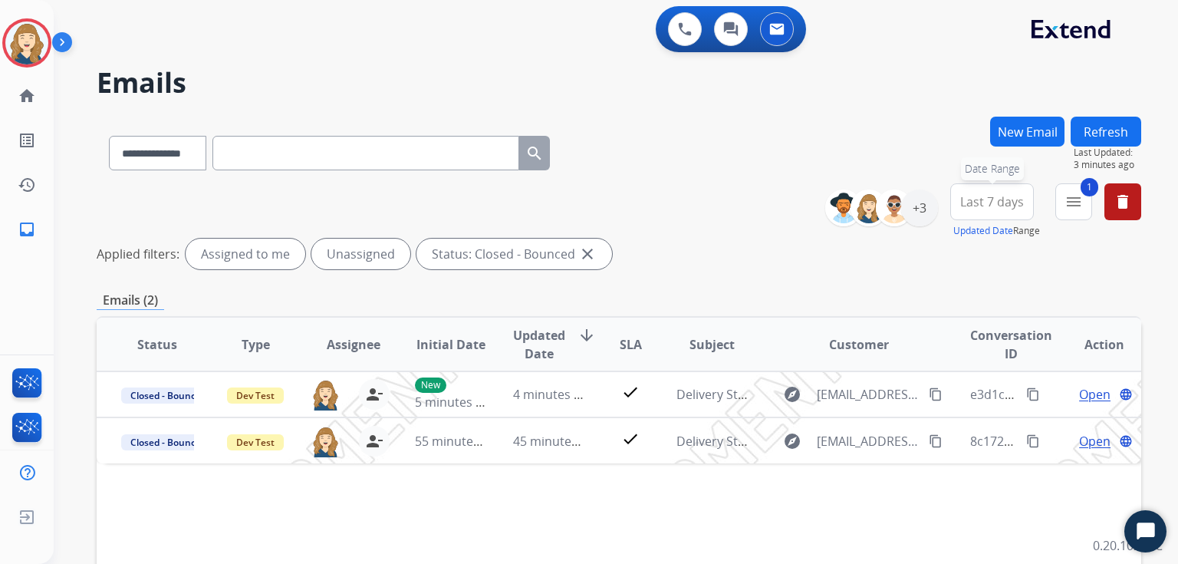
click at [994, 199] on span "Last 7 days" at bounding box center [992, 202] width 64 height 6
click at [915, 216] on div "+3" at bounding box center [919, 207] width 37 height 37
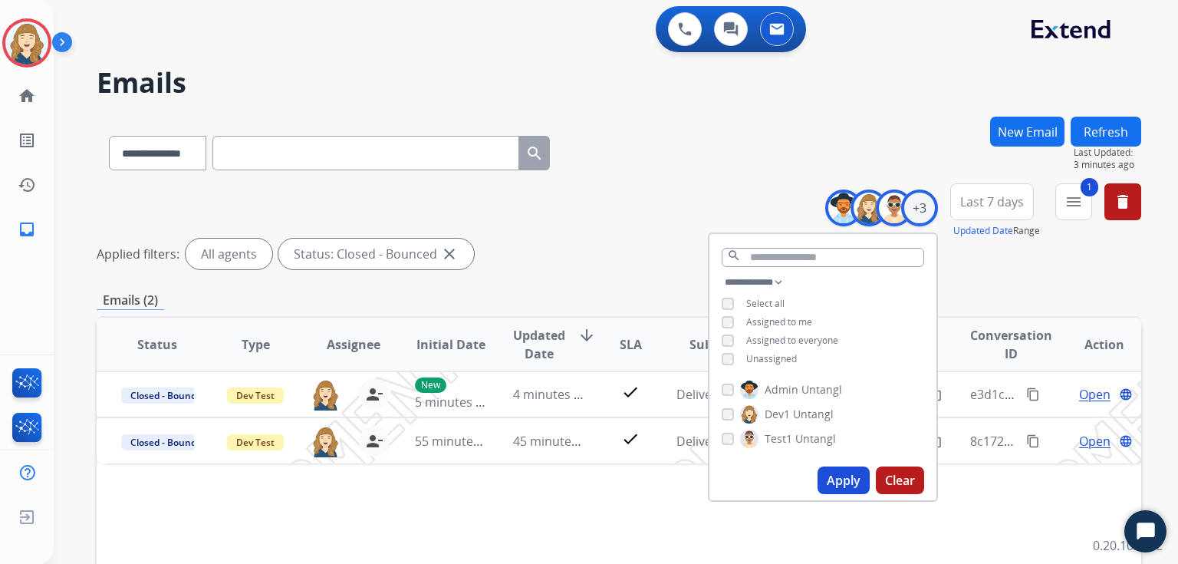
click at [844, 390] on button "Apply" at bounding box center [844, 480] width 52 height 28
click at [617, 230] on div "**********" at bounding box center [619, 229] width 1045 height 92
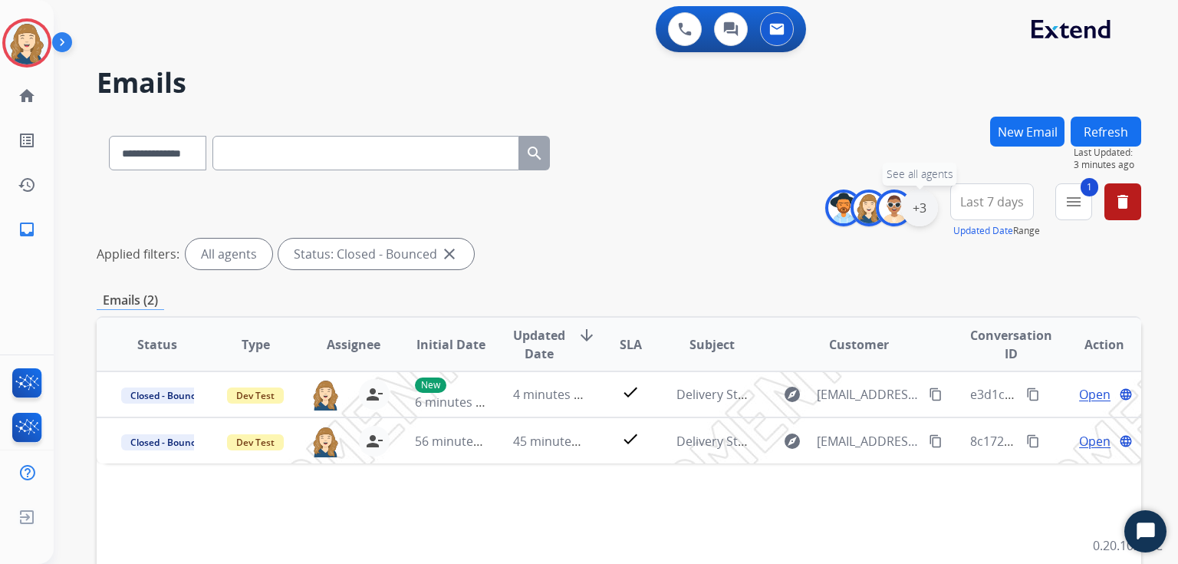
click at [930, 215] on div "+3" at bounding box center [919, 207] width 37 height 37
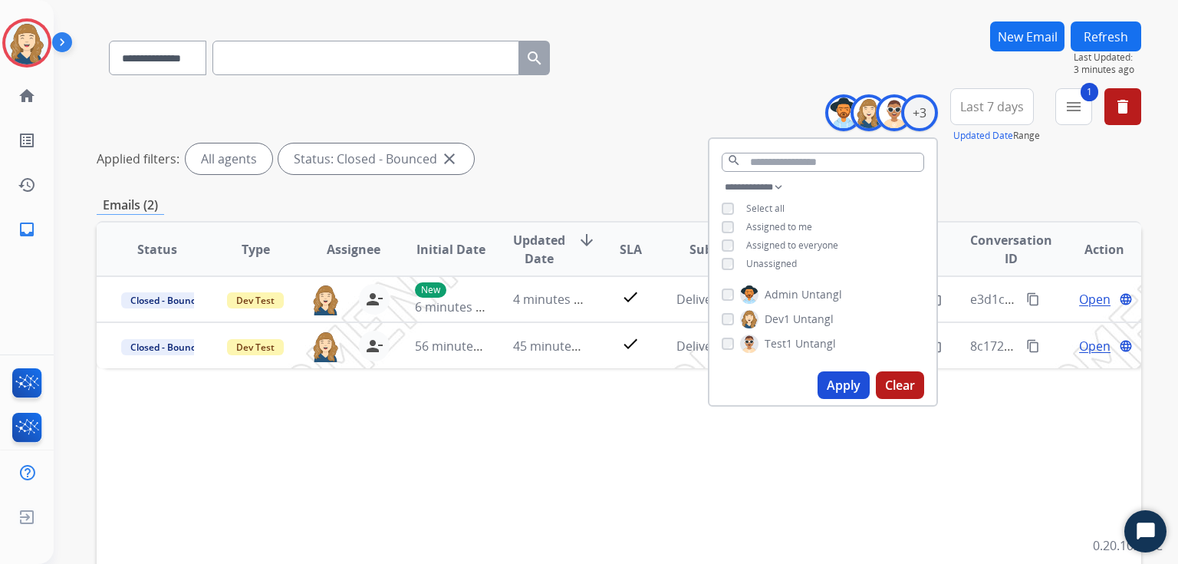
scroll to position [91, 0]
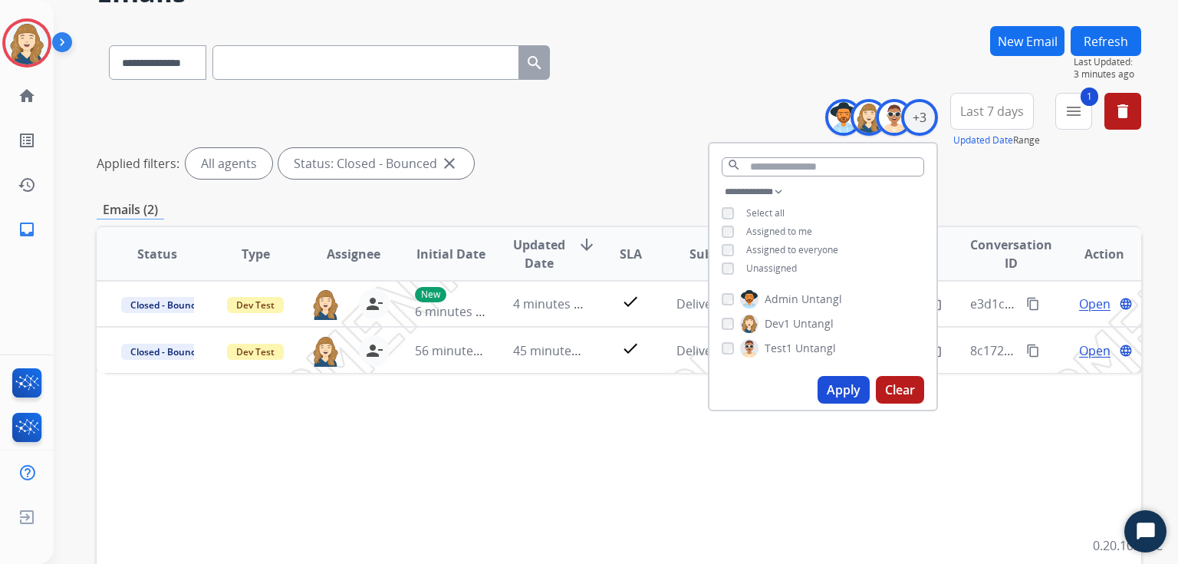
click at [653, 110] on div "**********" at bounding box center [619, 139] width 1045 height 92
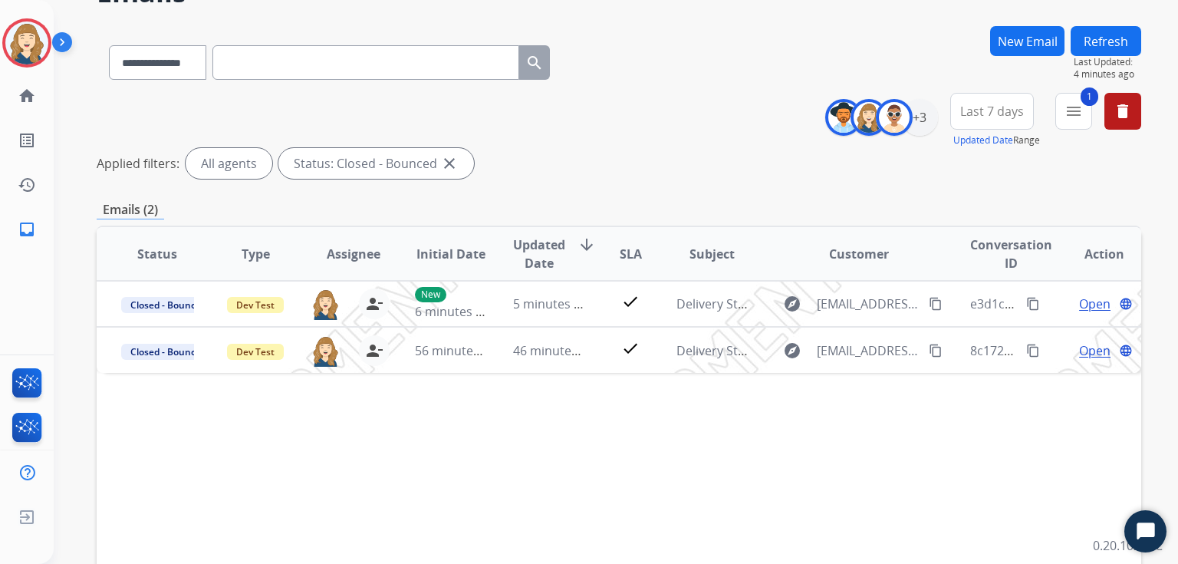
click at [437, 252] on span "Initial Date" at bounding box center [450, 254] width 69 height 18
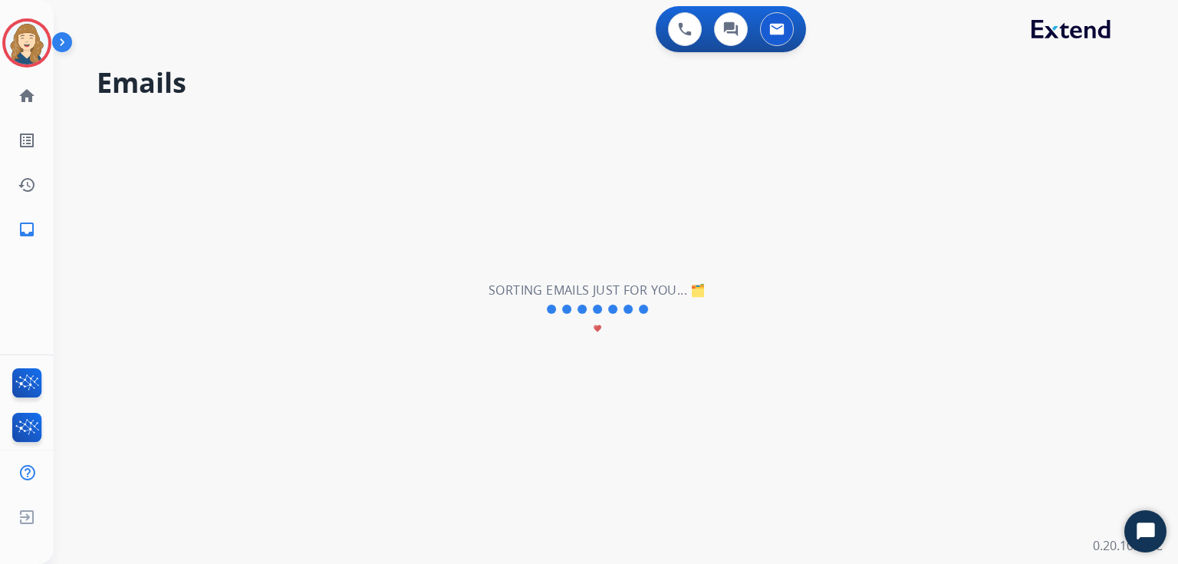
scroll to position [0, 0]
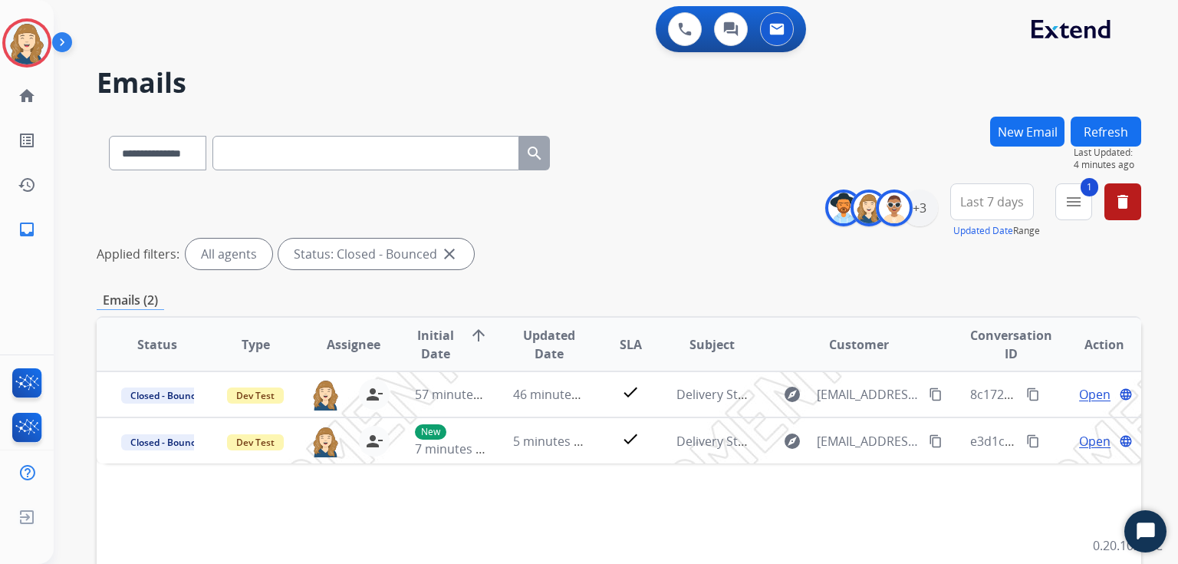
click at [450, 354] on span "Initial Date" at bounding box center [436, 344] width 42 height 37
click at [552, 341] on span "Updated Date" at bounding box center [549, 344] width 73 height 37
click at [552, 341] on span "Updated Date" at bounding box center [539, 344] width 52 height 37
click at [436, 255] on div "Status: Closed - Bounced close" at bounding box center [376, 254] width 196 height 31
click at [444, 255] on mat-icon "close" at bounding box center [449, 254] width 18 height 18
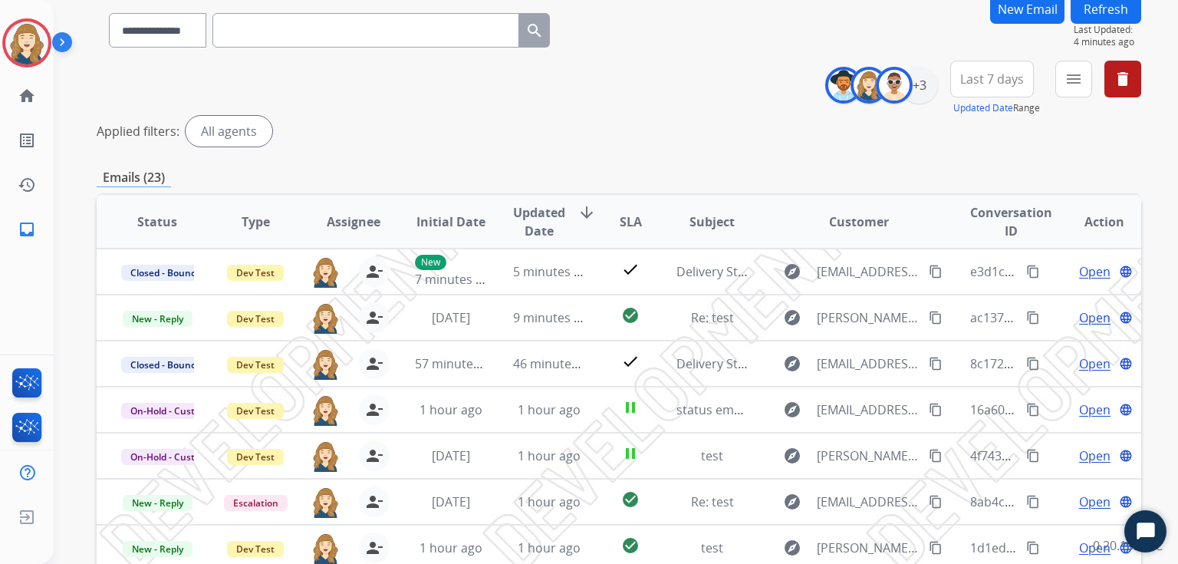
scroll to position [118, 0]
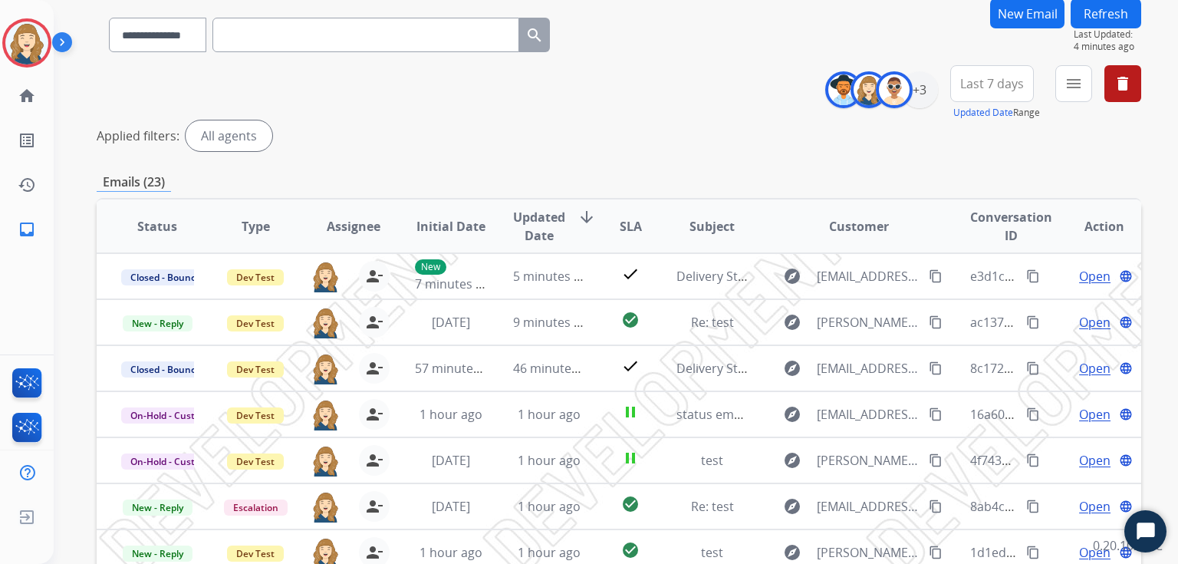
click at [1117, 11] on button "Refresh" at bounding box center [1106, 13] width 71 height 30
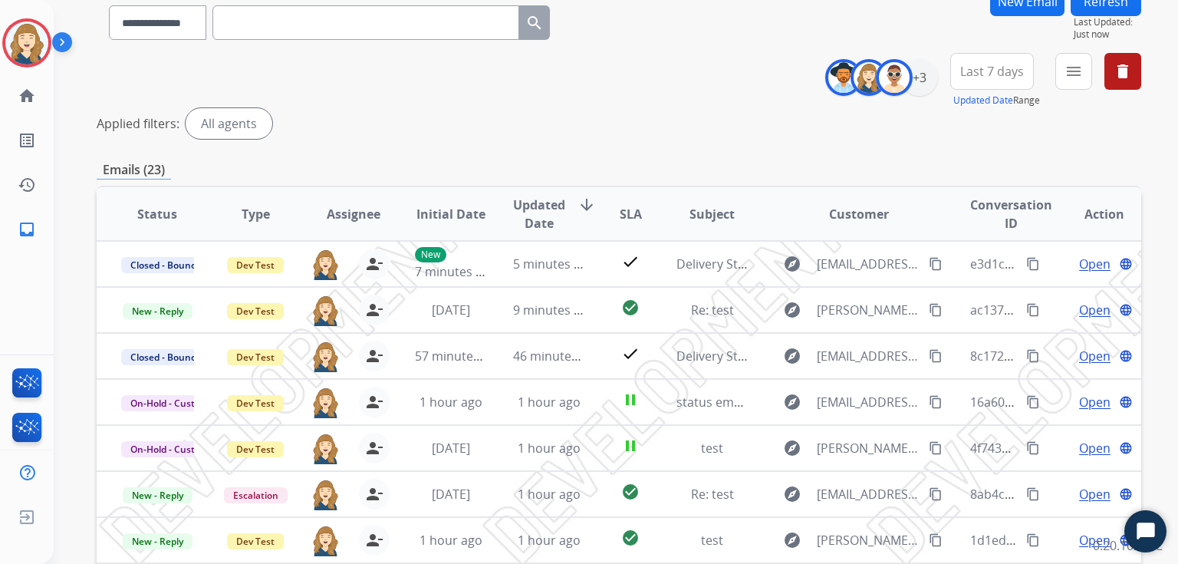
scroll to position [132, 0]
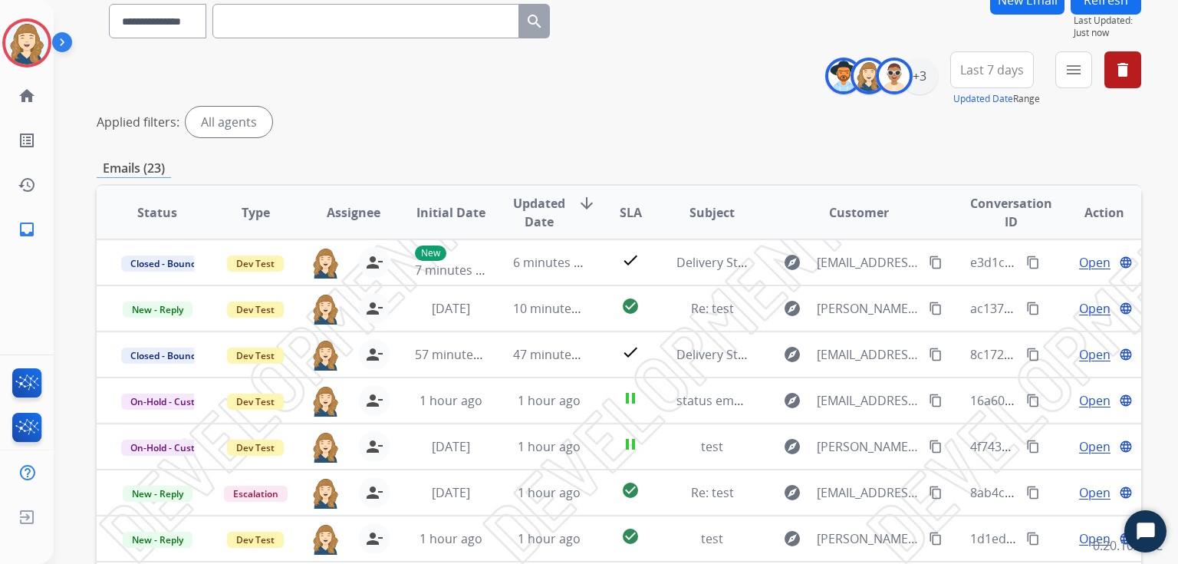
click at [1104, 6] on button "Refresh" at bounding box center [1106, 0] width 71 height 30
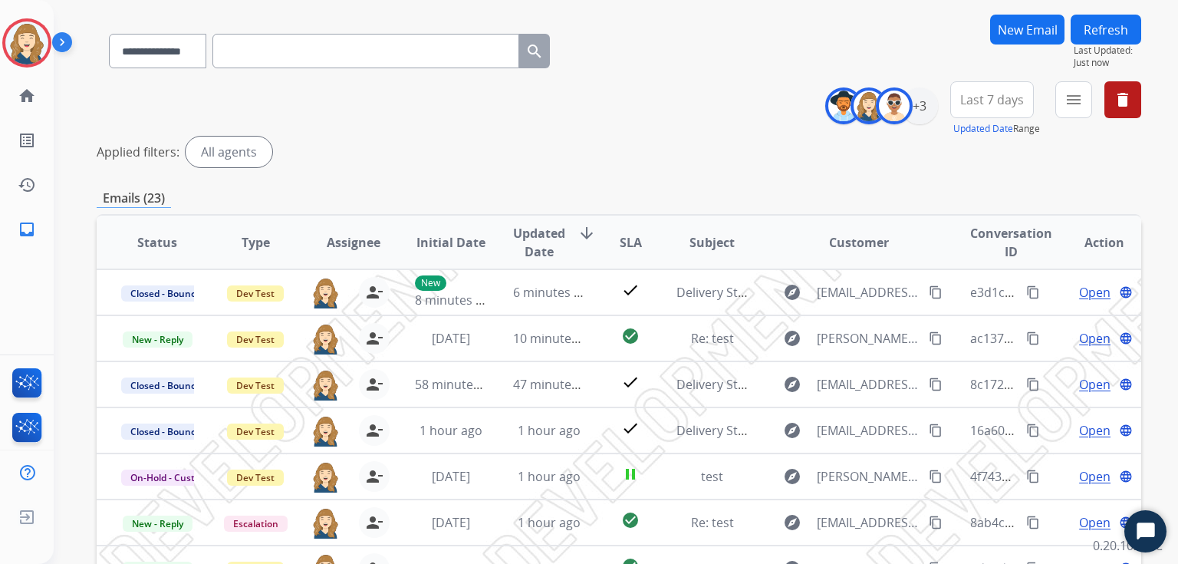
scroll to position [0, 0]
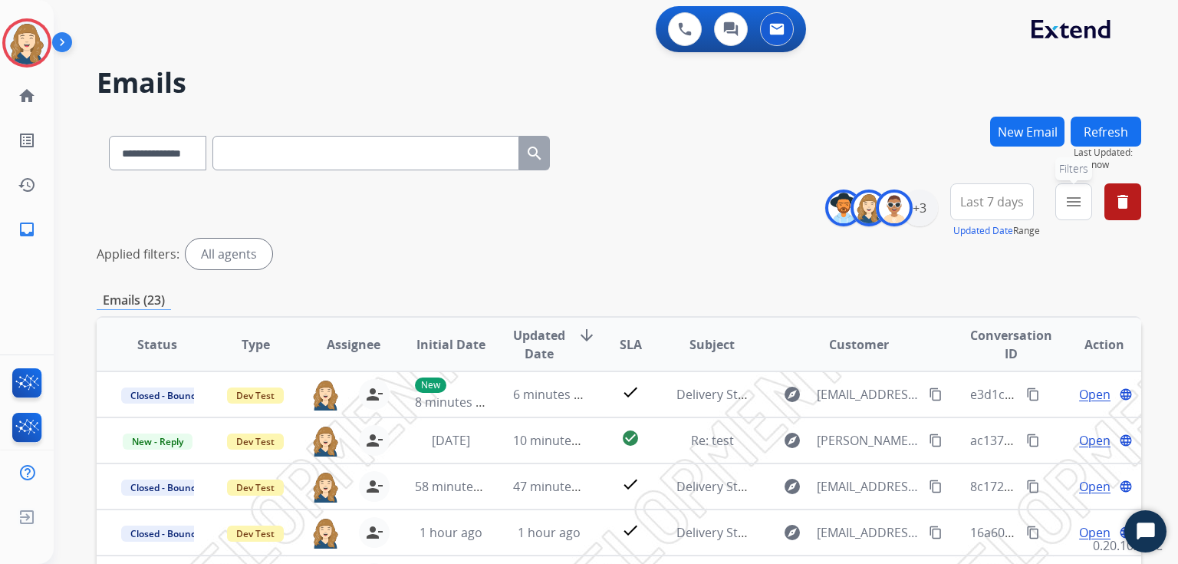
click at [1064, 205] on button "menu Filters" at bounding box center [1073, 201] width 37 height 37
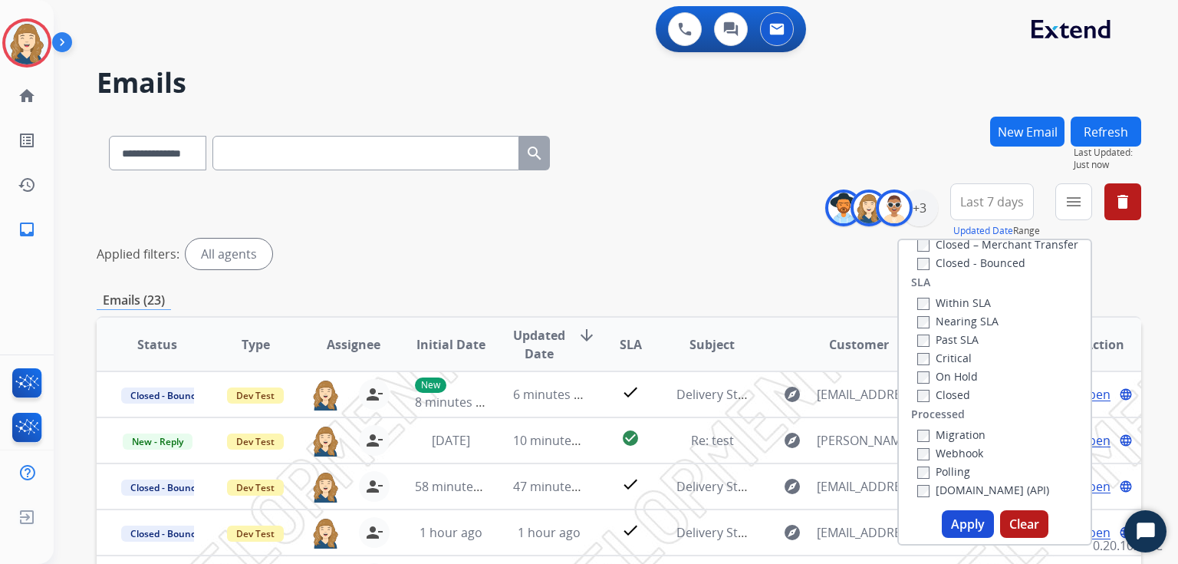
click at [690, 276] on div "**********" at bounding box center [619, 513] width 1045 height 793
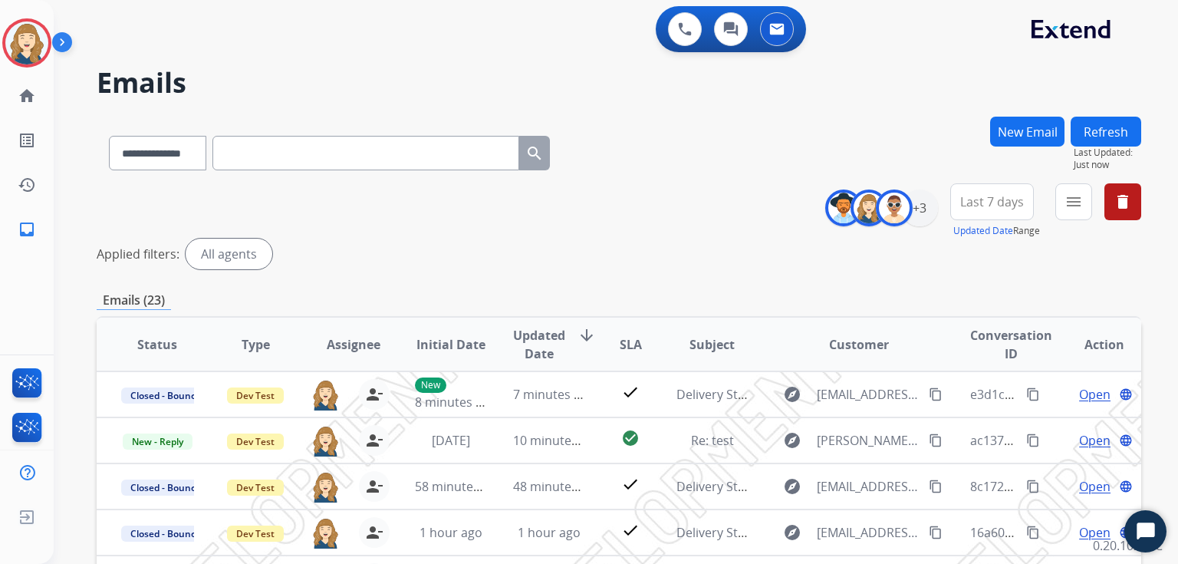
select select "*******"
click at [109, 136] on select "**********" at bounding box center [157, 153] width 97 height 35
click at [301, 156] on input "text" at bounding box center [365, 153] width 307 height 35
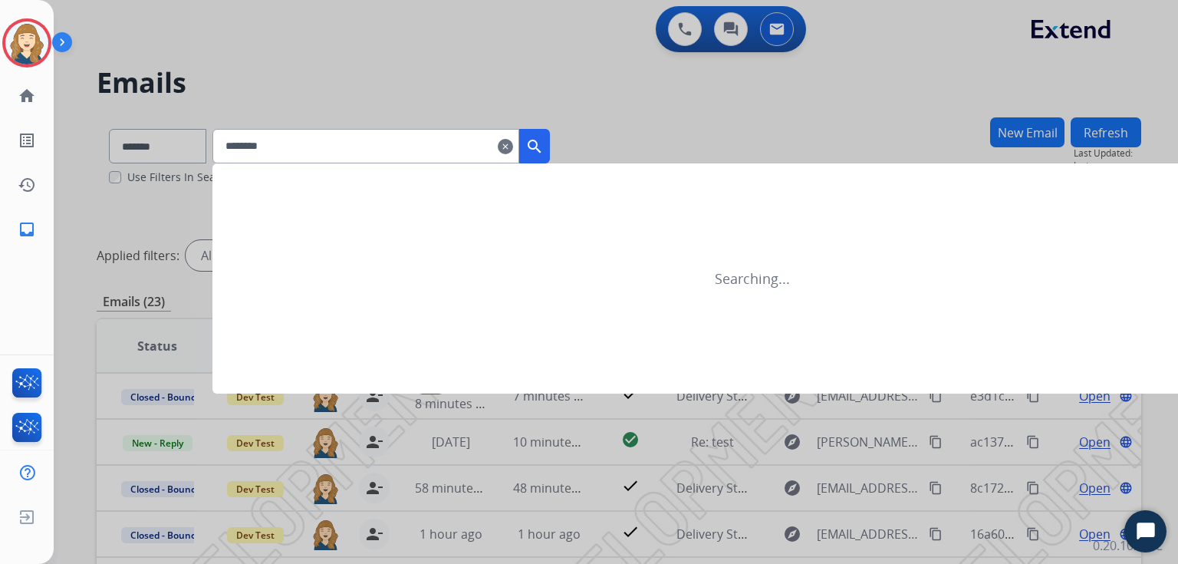
type input "********"
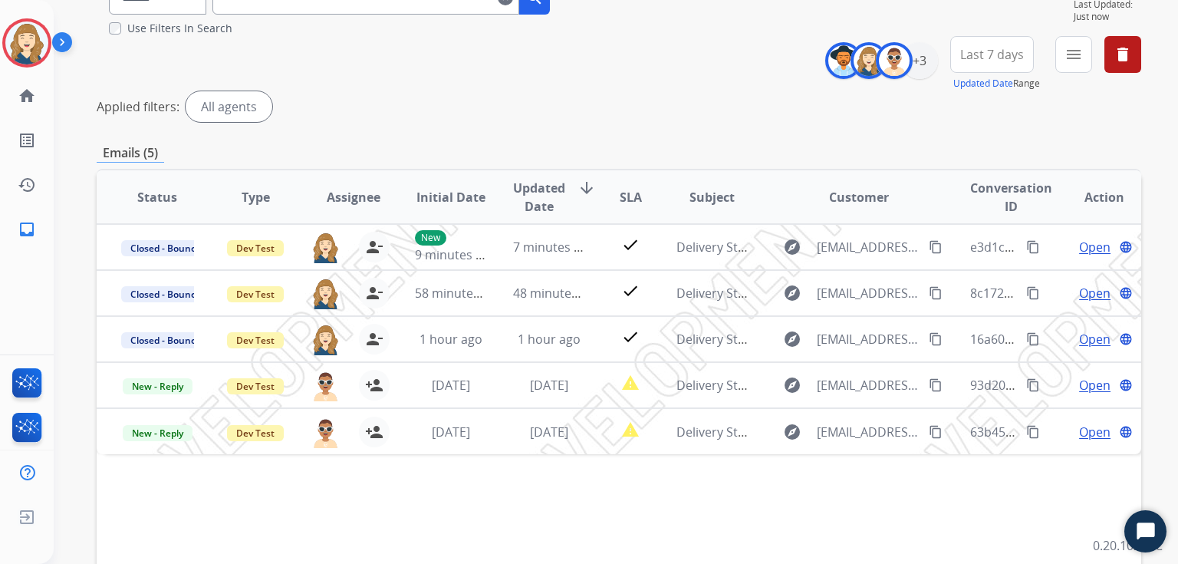
scroll to position [150, 0]
click at [749, 101] on div "Applied filters: All agents" at bounding box center [619, 106] width 1045 height 31
